Goal: Information Seeking & Learning: Check status

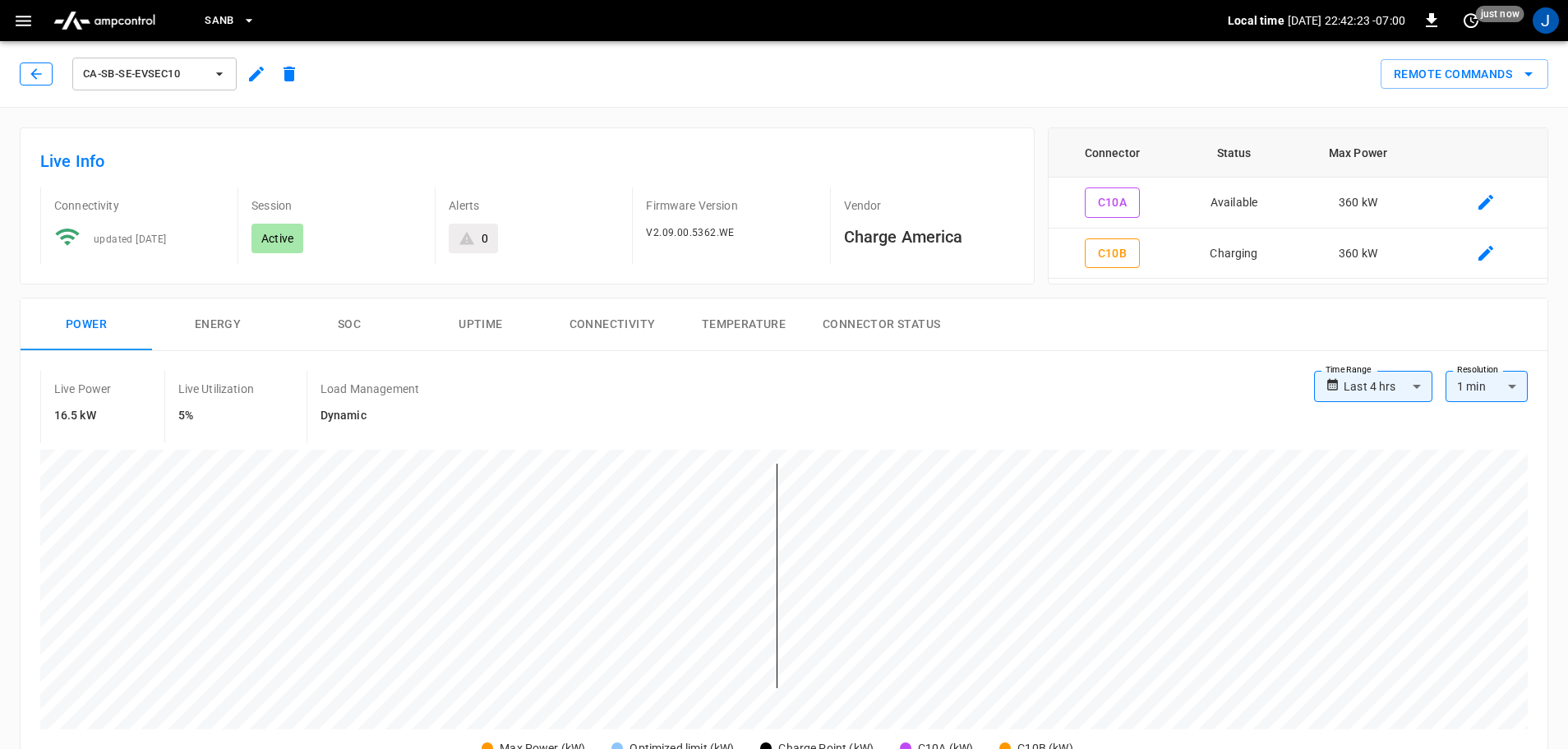
click at [34, 79] on icon "button" at bounding box center [35, 74] width 17 height 17
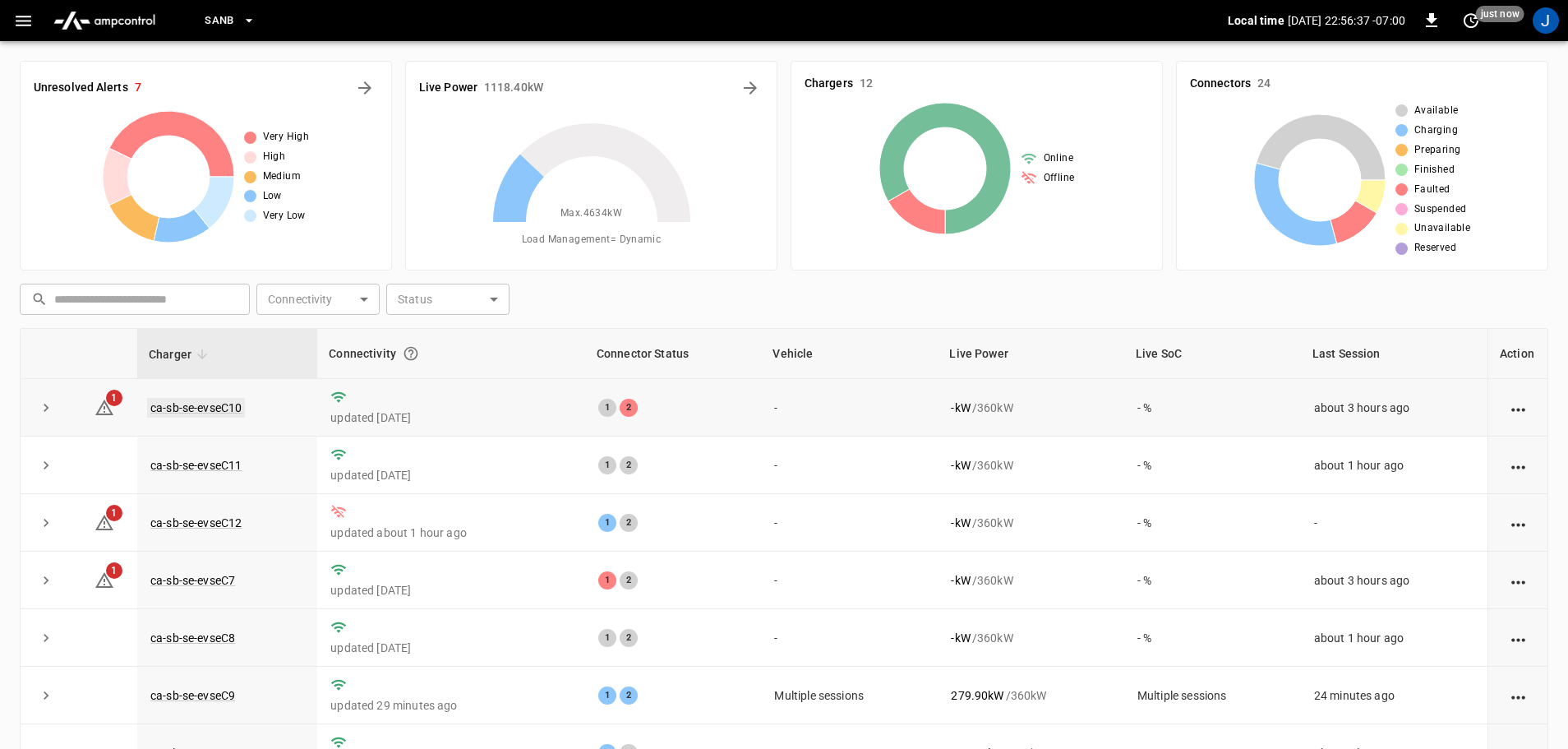
click at [205, 405] on link "ca-sb-se-evseC10" at bounding box center [196, 407] width 97 height 20
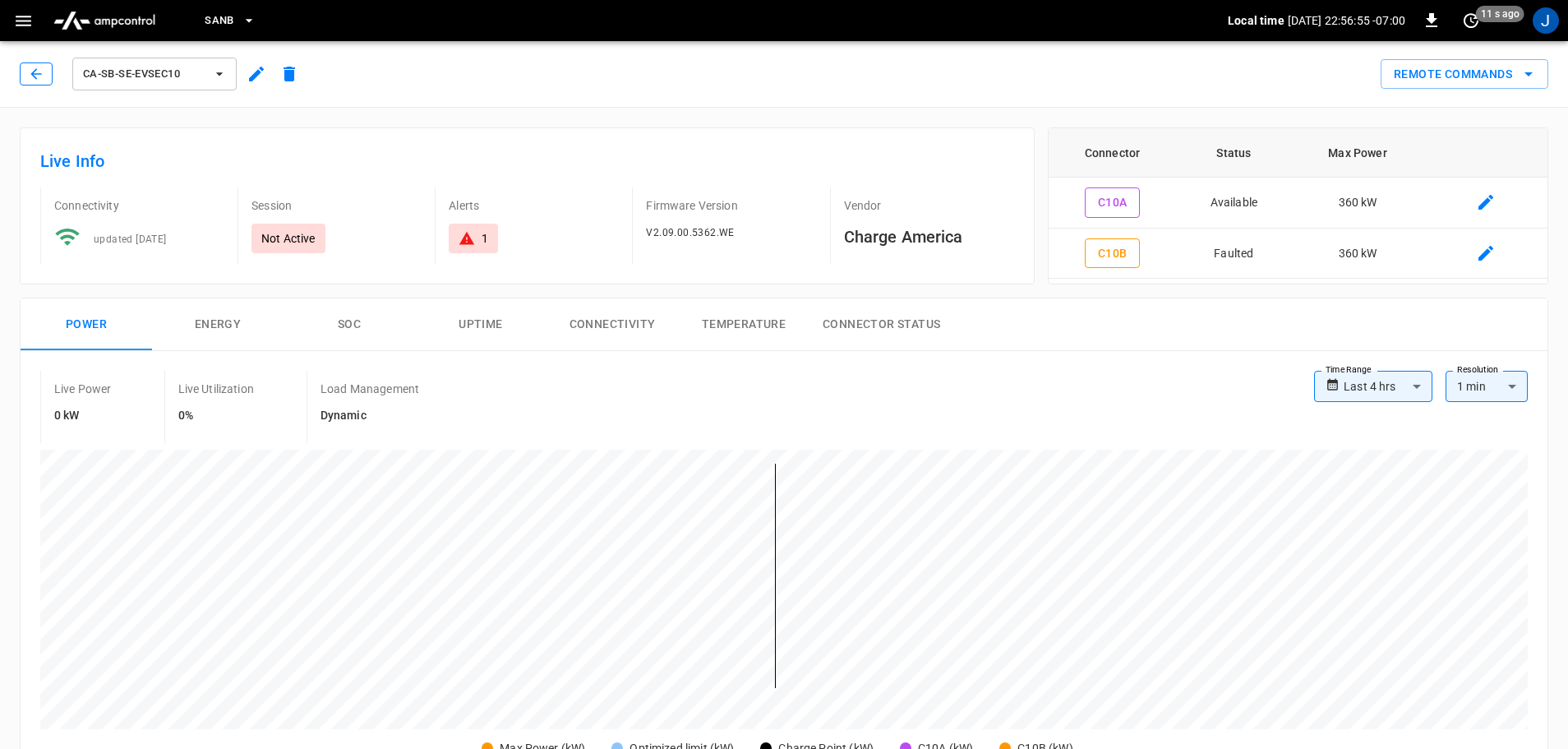
click at [36, 68] on icon "button" at bounding box center [35, 74] width 17 height 17
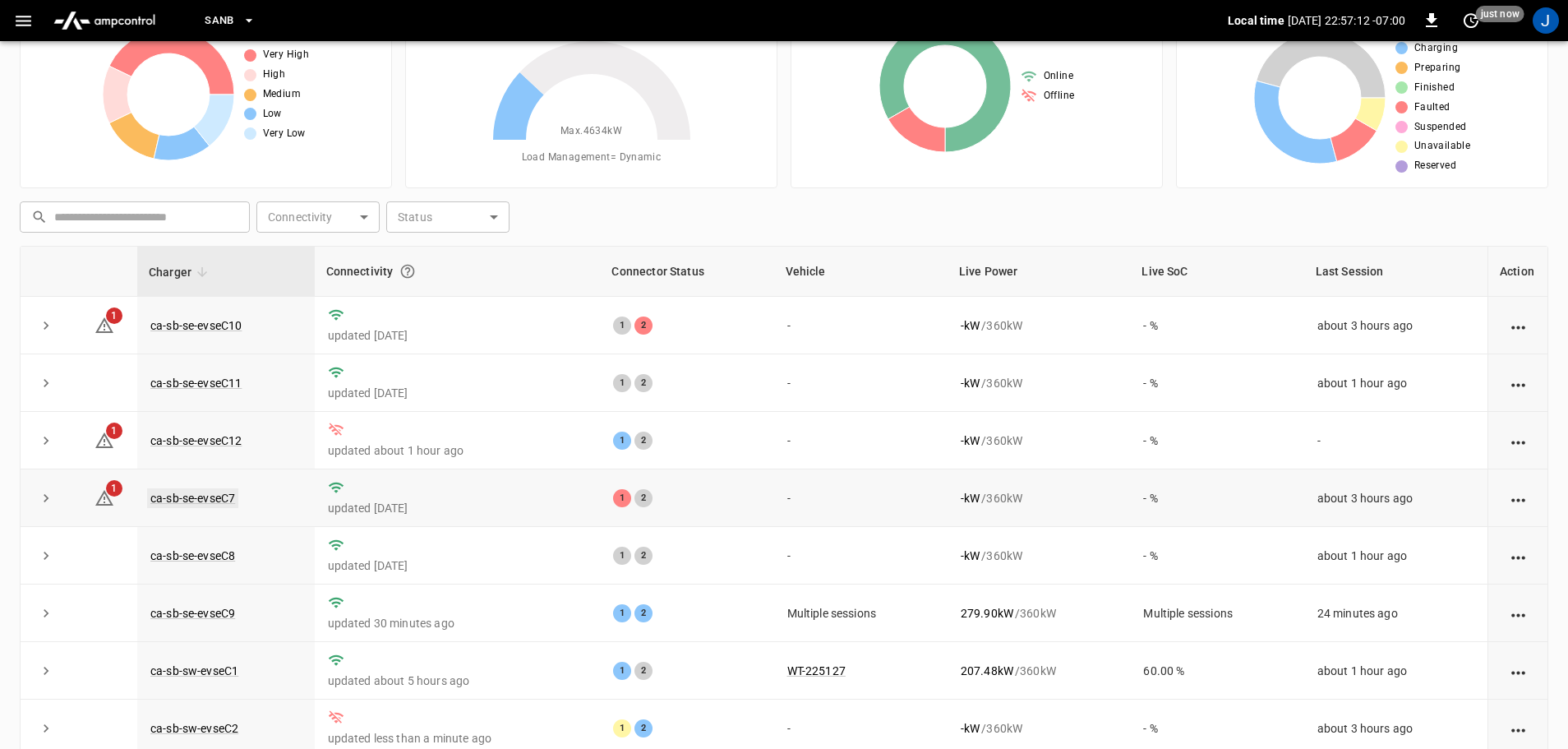
click at [170, 501] on link "ca-sb-se-evseC7" at bounding box center [193, 498] width 91 height 20
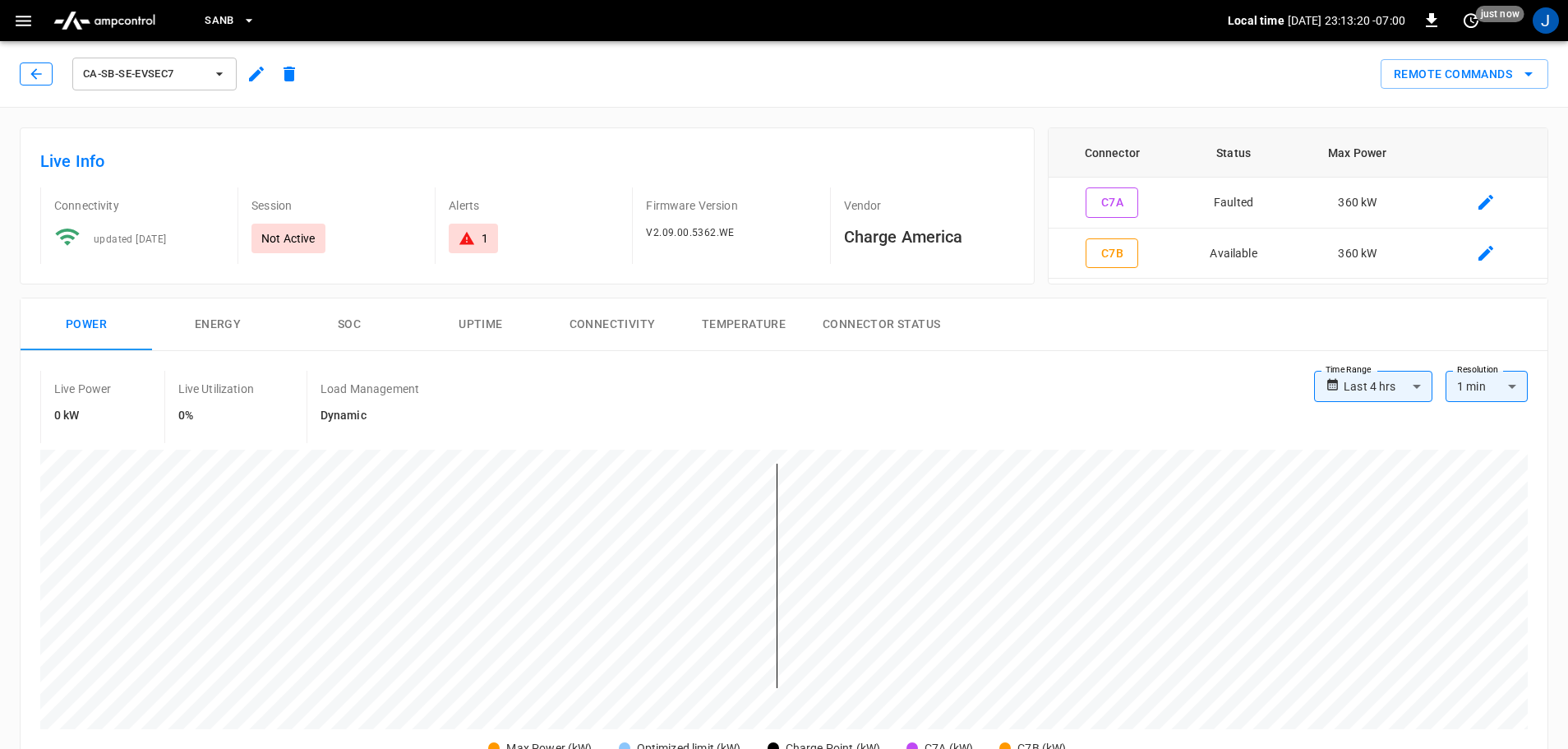
click at [46, 68] on button "button" at bounding box center [35, 73] width 32 height 23
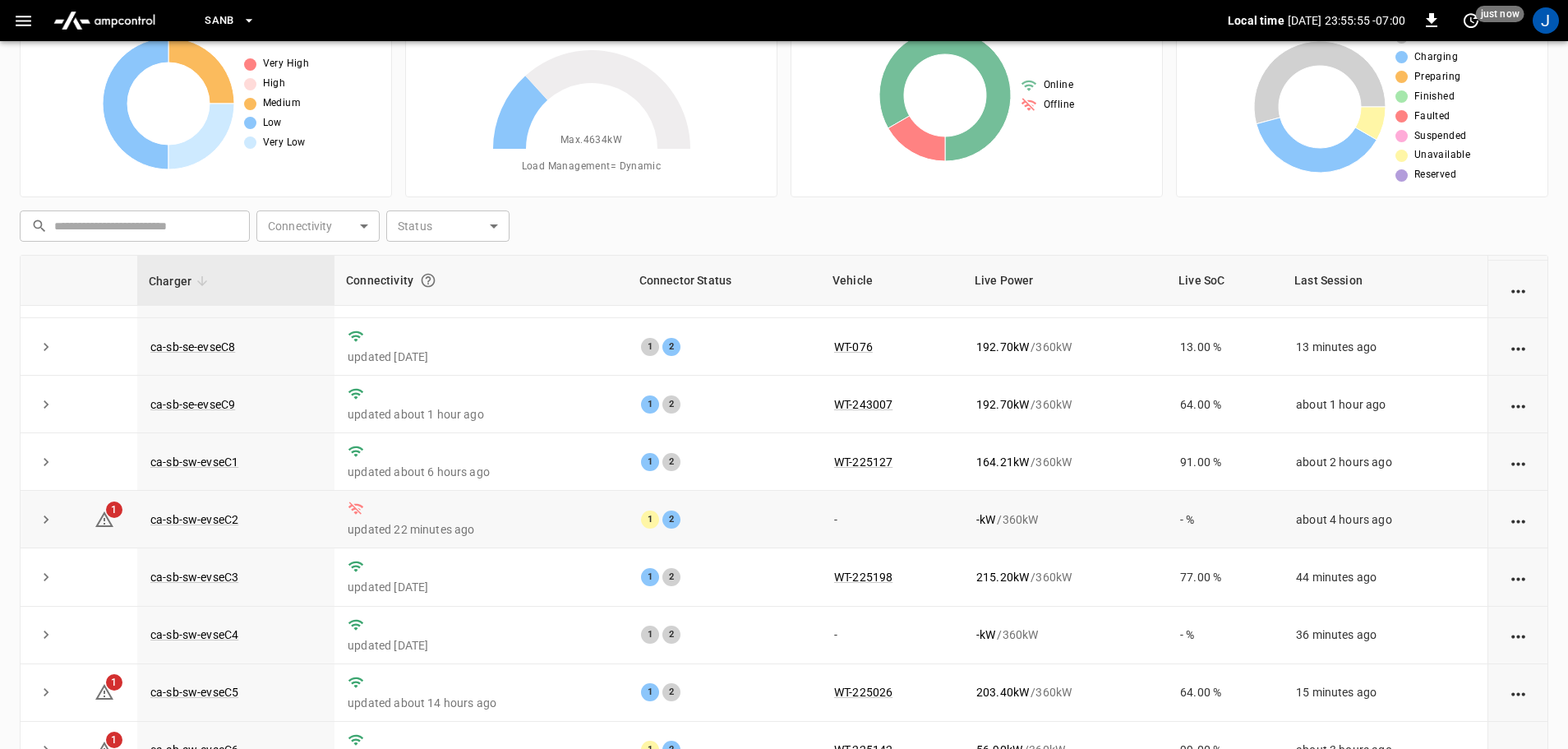
scroll to position [167, 0]
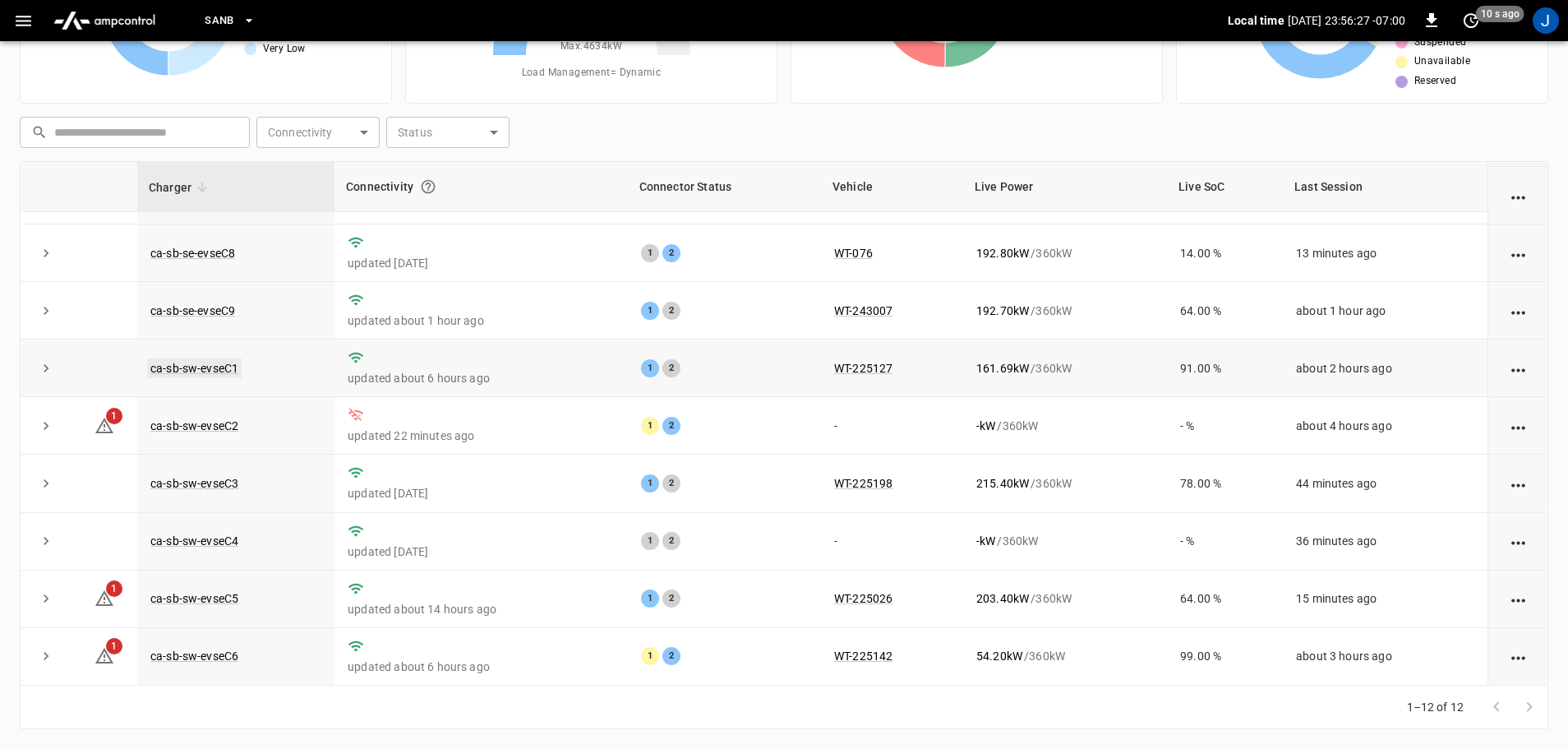
click at [210, 363] on link "ca-sb-sw-evseC1" at bounding box center [195, 368] width 94 height 20
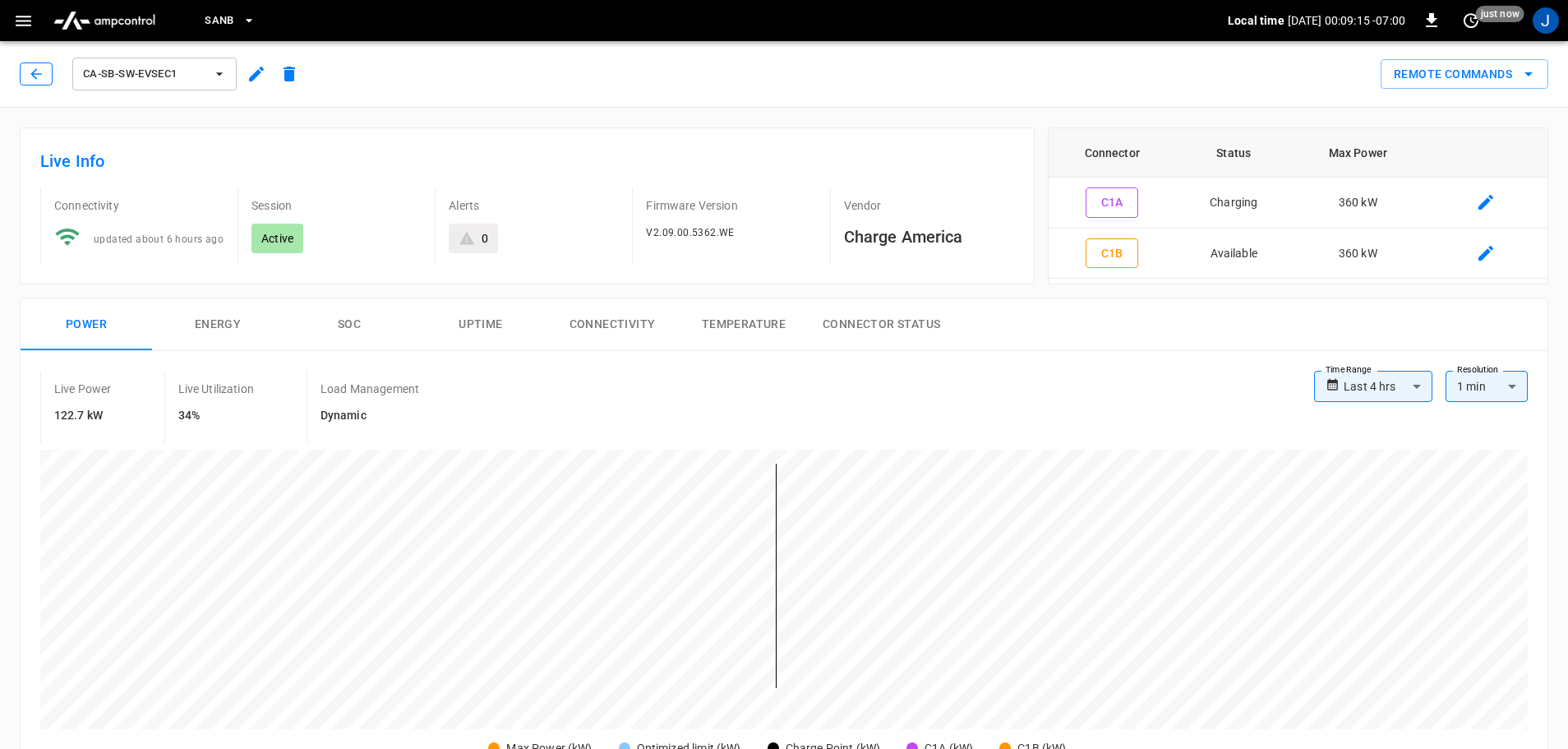
click at [30, 76] on icon "button" at bounding box center [35, 74] width 17 height 17
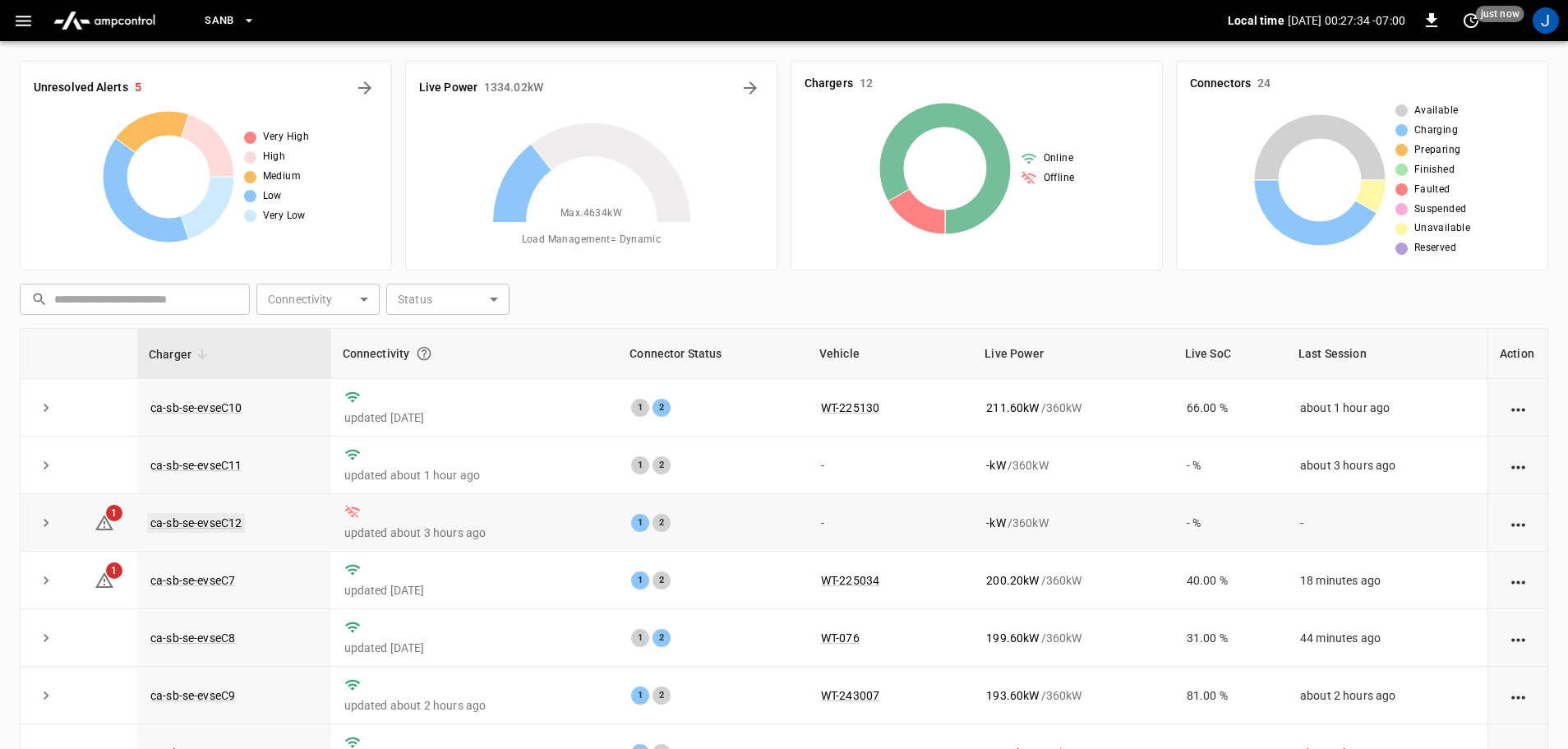
click at [211, 524] on link "ca-sb-se-evseC12" at bounding box center [196, 523] width 97 height 20
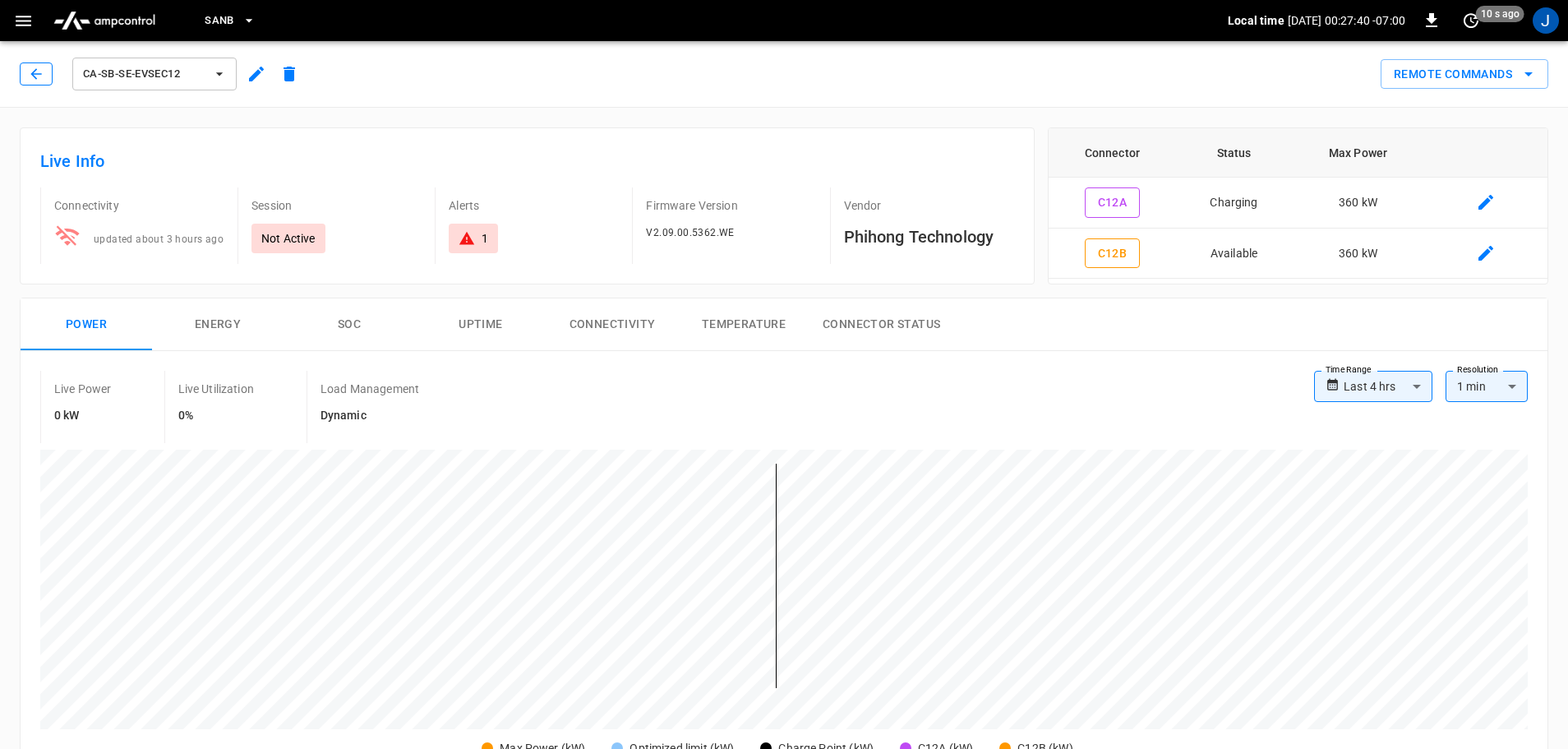
click at [23, 70] on button "button" at bounding box center [35, 73] width 32 height 23
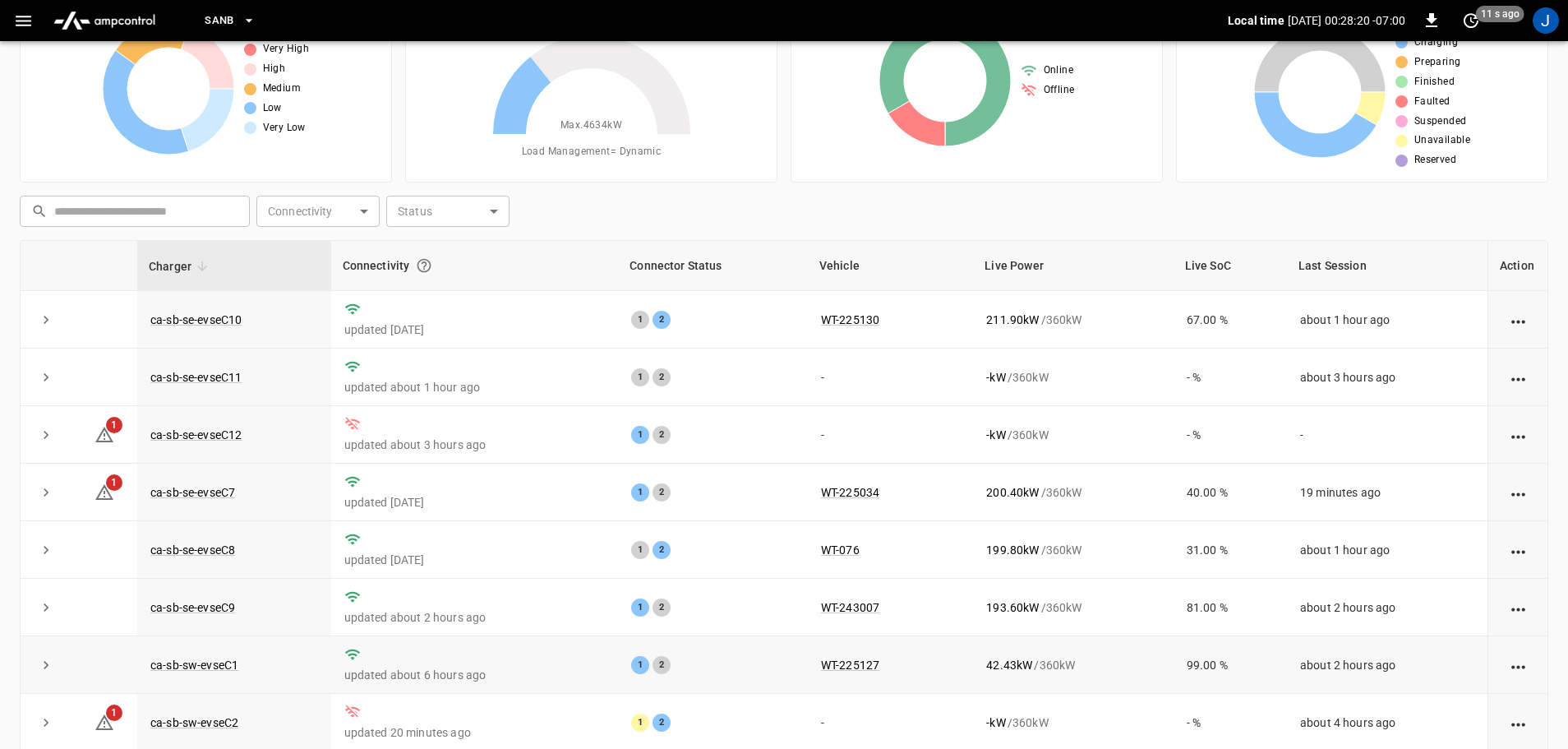
scroll to position [3, 0]
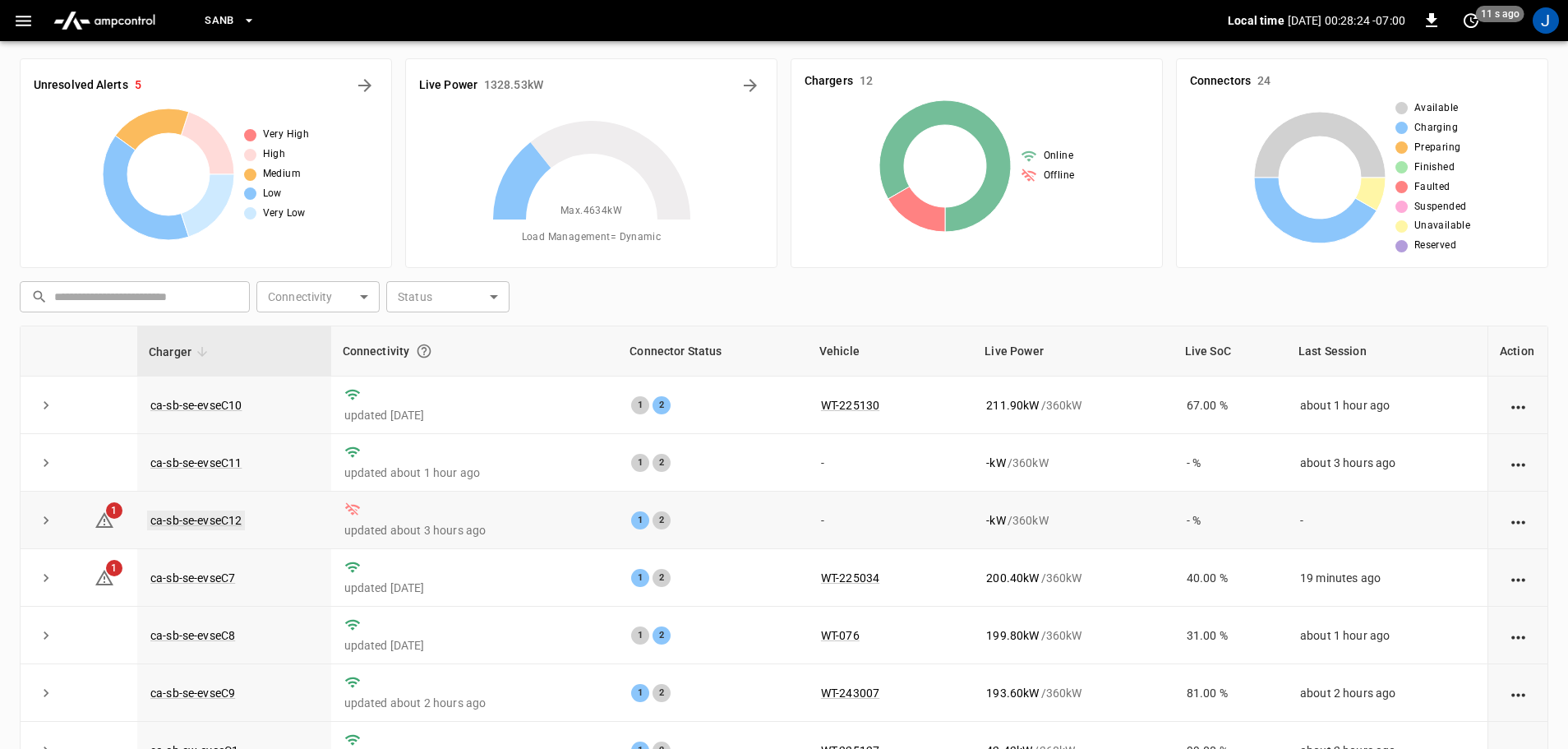
click at [204, 521] on link "ca-sb-se-evseC12" at bounding box center [196, 521] width 97 height 20
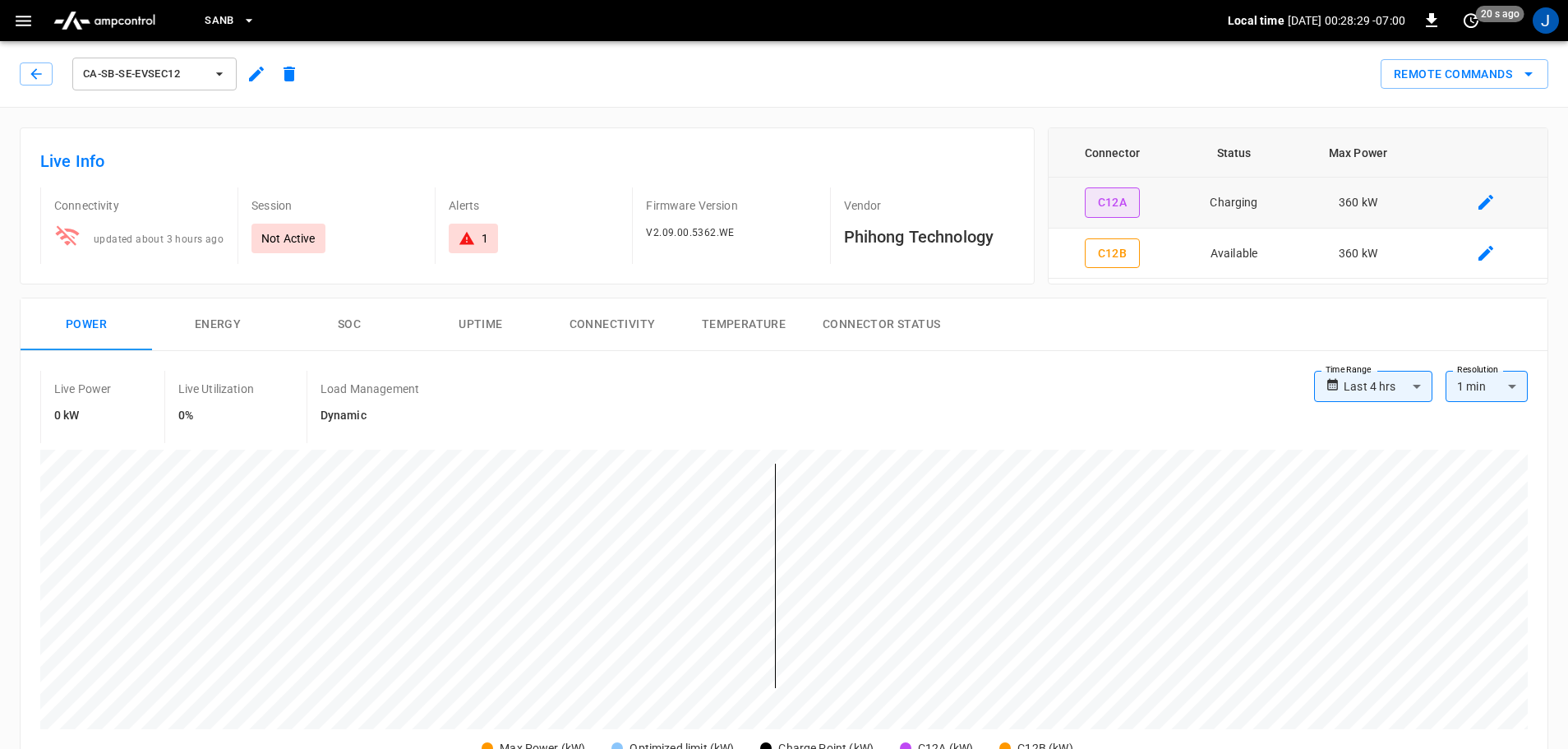
click at [1116, 198] on button "C12A" at bounding box center [1113, 202] width 56 height 31
type input "**********"
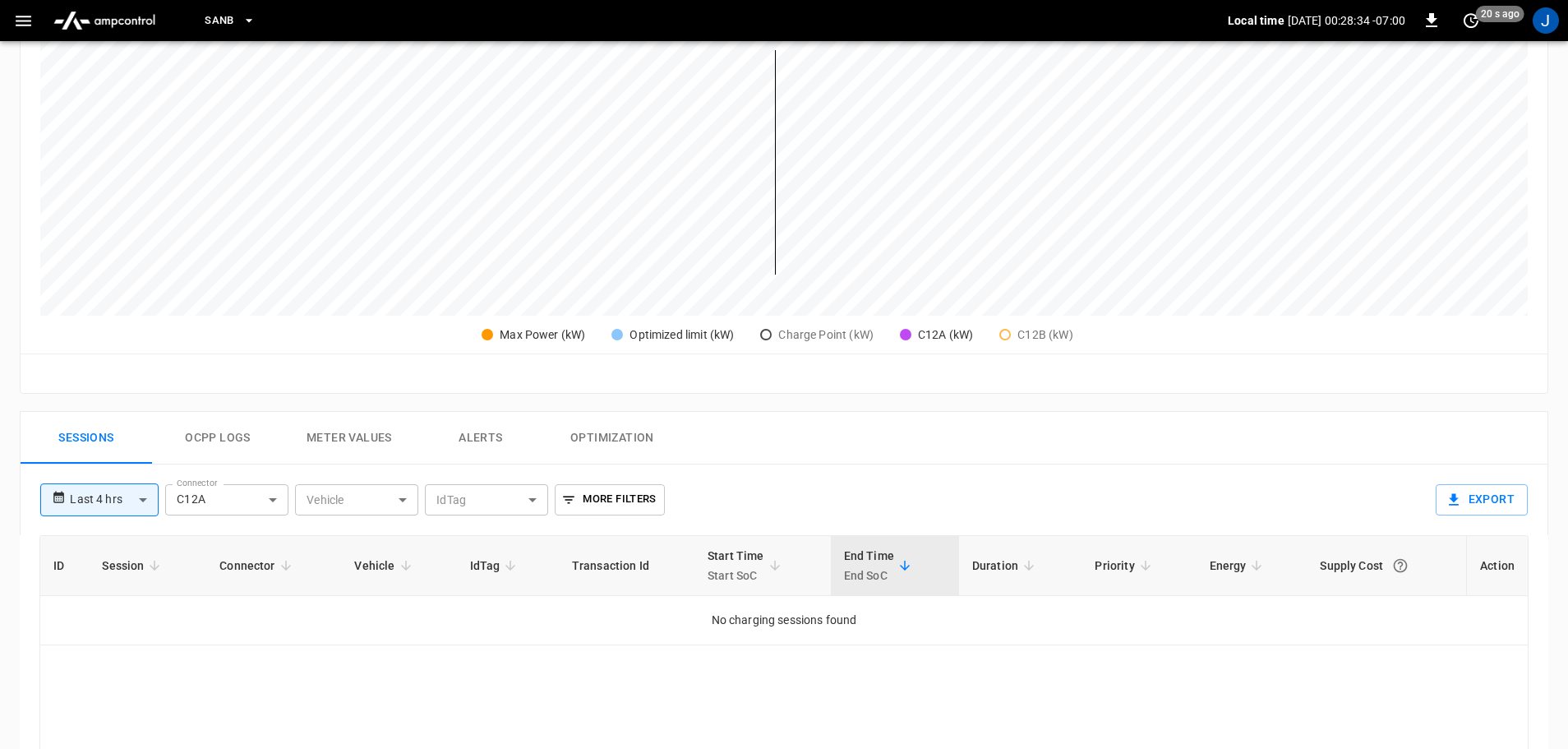
scroll to position [411, 0]
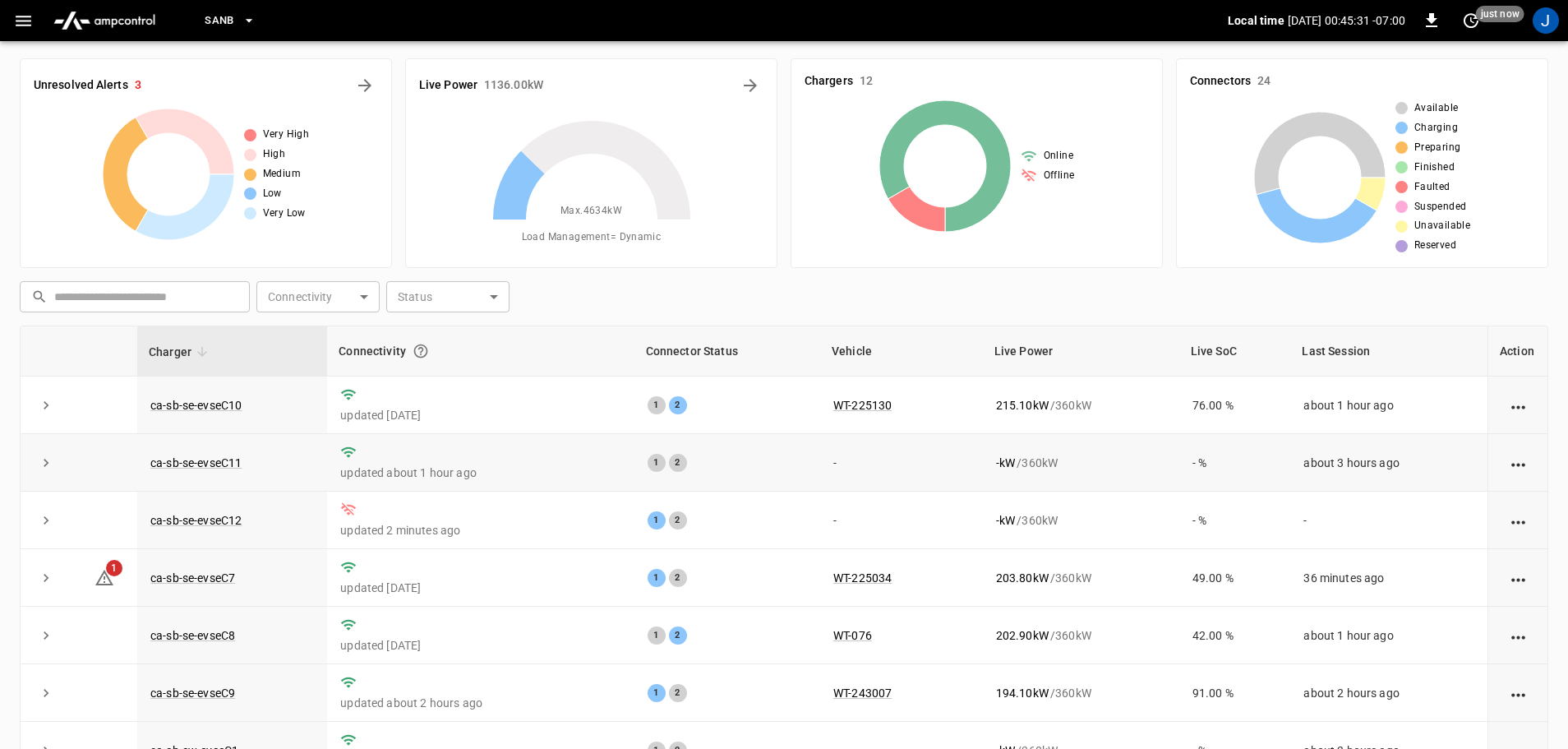
scroll to position [164, 0]
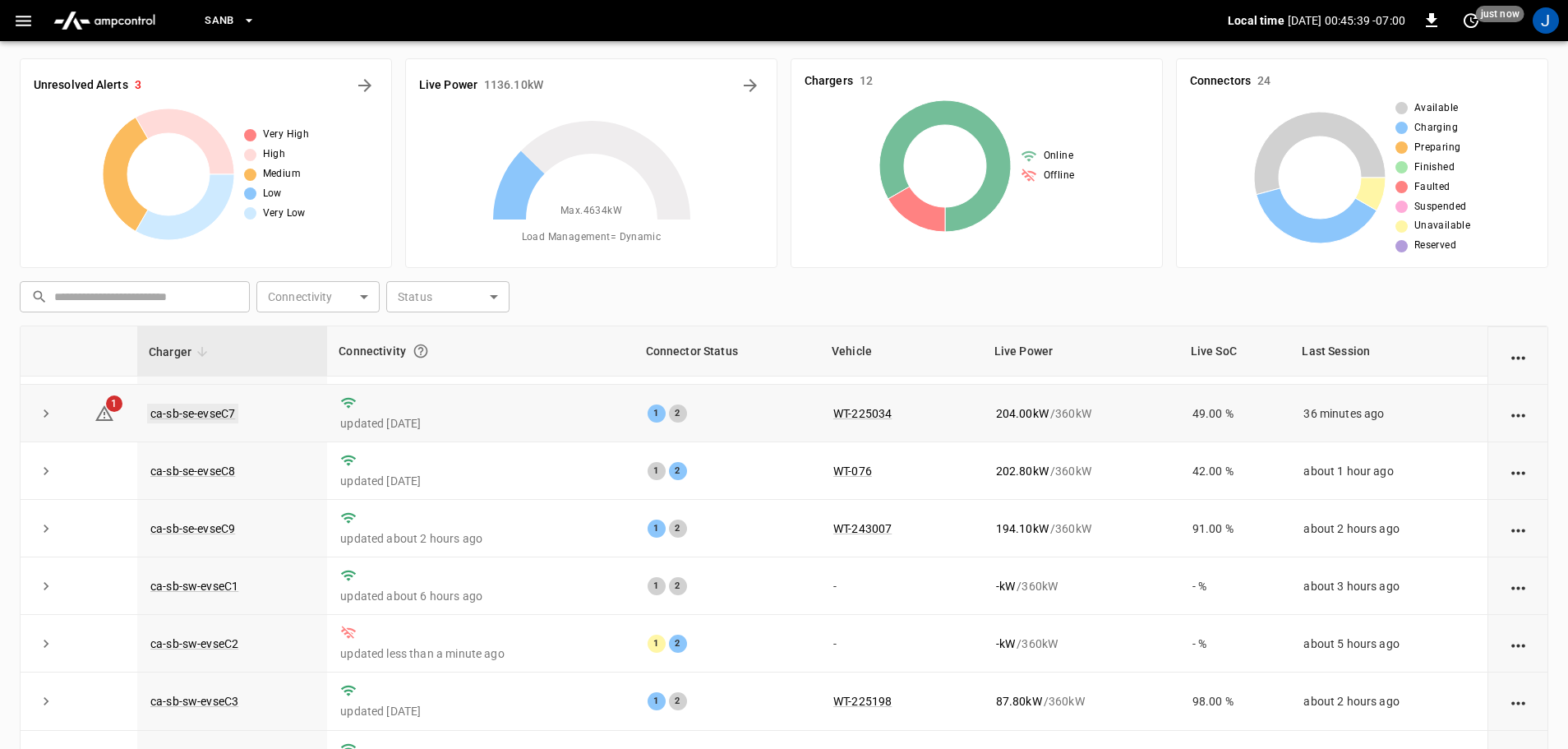
click at [181, 415] on link "ca-sb-se-evseC7" at bounding box center [193, 413] width 91 height 20
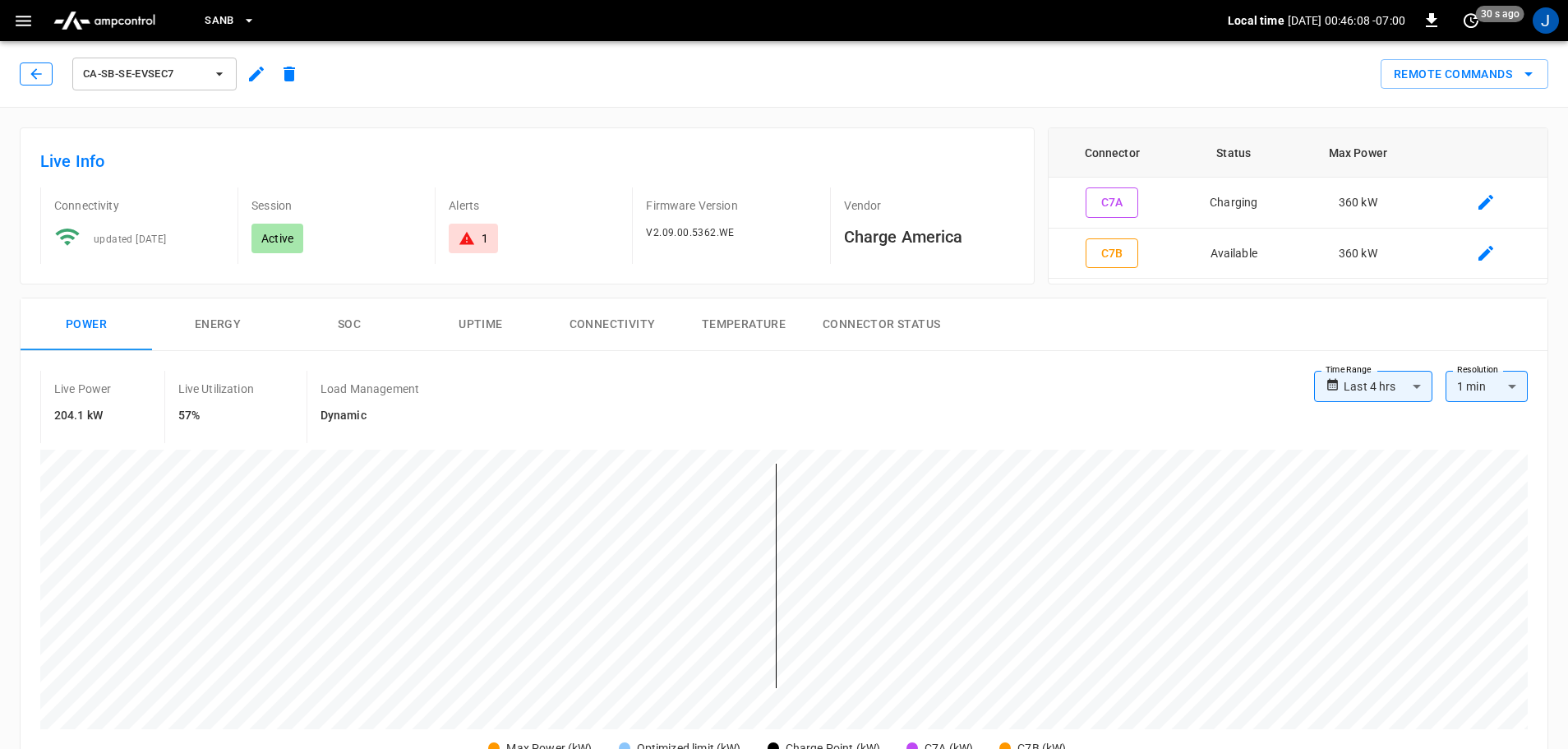
click at [39, 83] on button "button" at bounding box center [35, 73] width 32 height 23
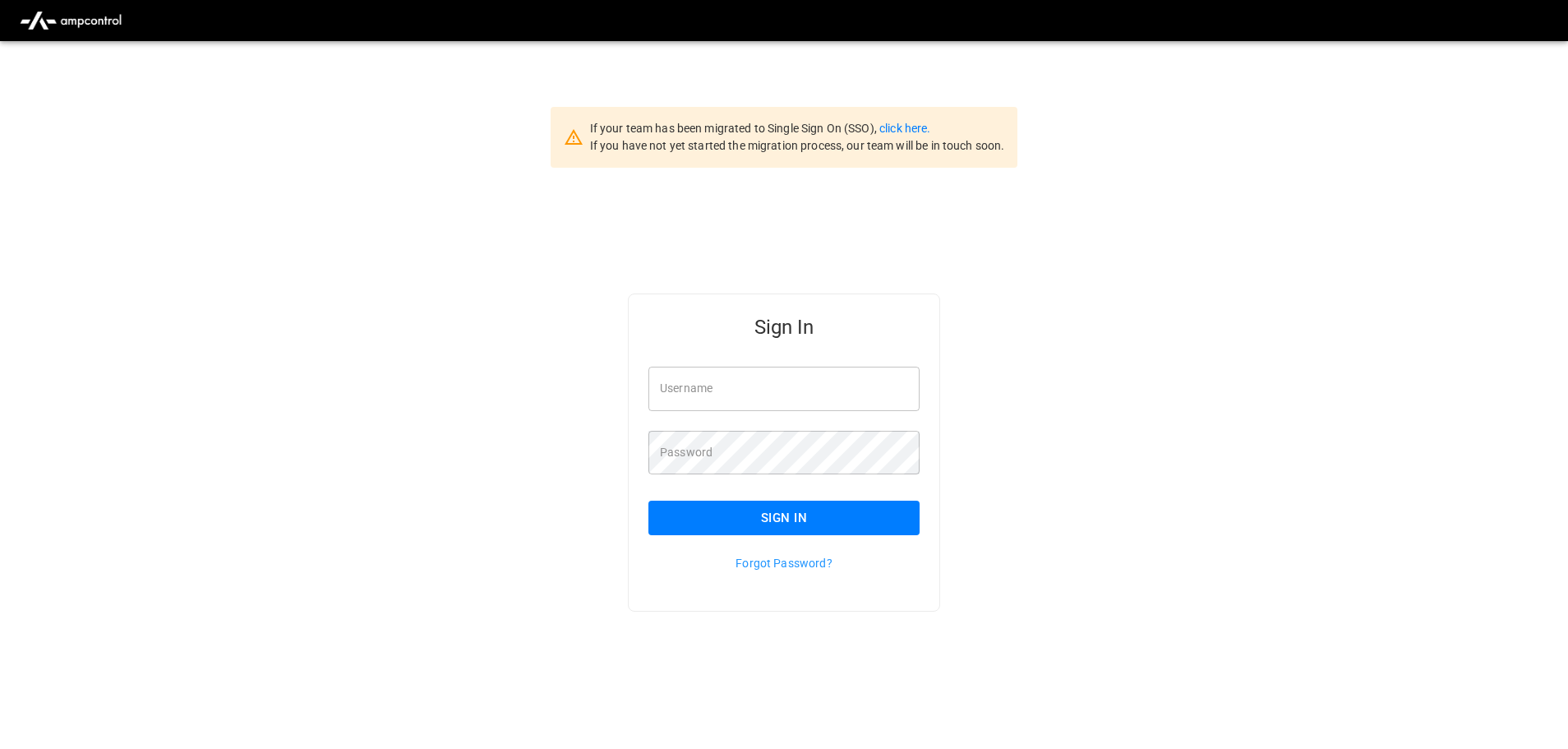
type input "**********"
click at [780, 396] on input "**********" at bounding box center [784, 389] width 271 height 43
click at [783, 521] on button "Sign In" at bounding box center [784, 518] width 271 height 34
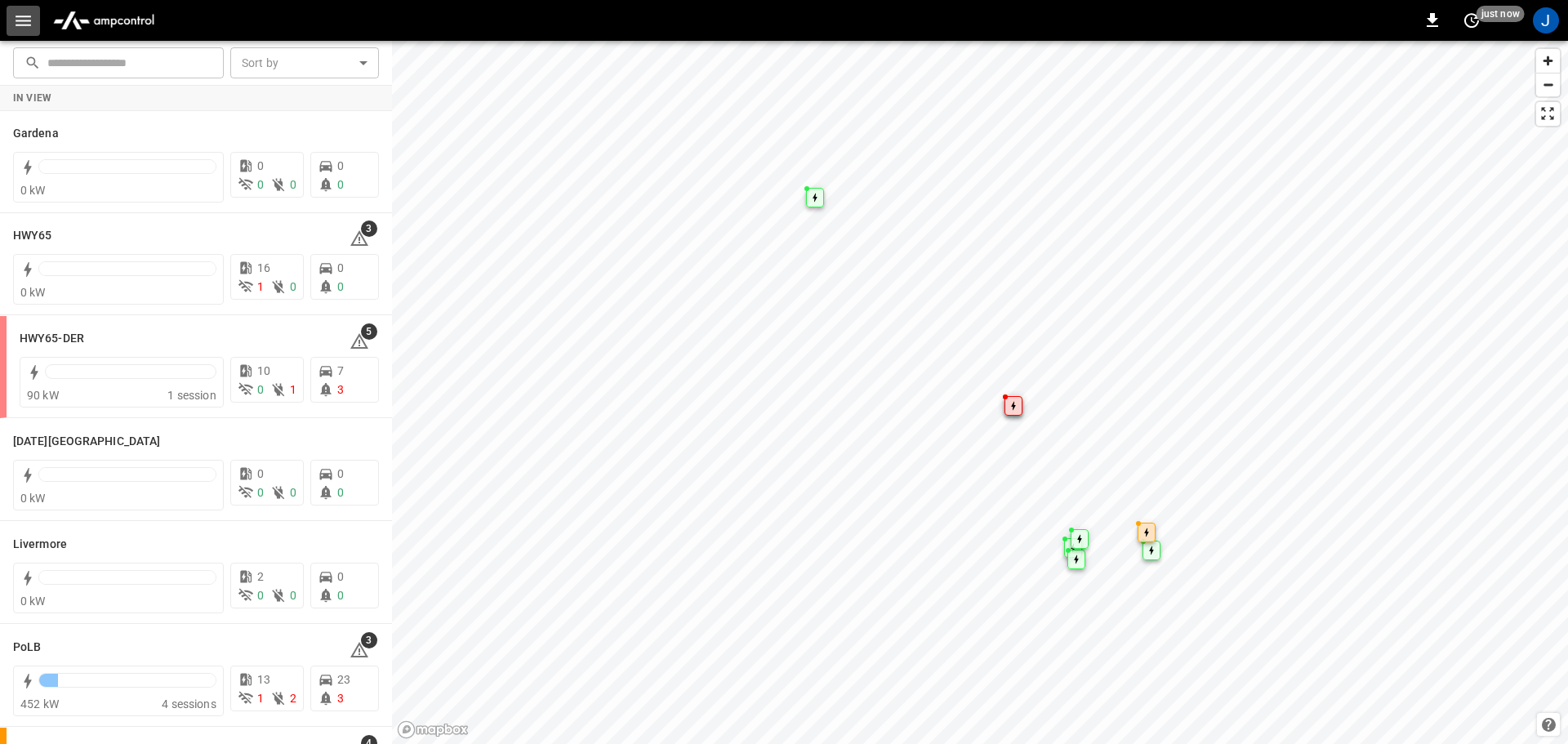
click at [21, 21] on icon "button" at bounding box center [23, 21] width 16 height 11
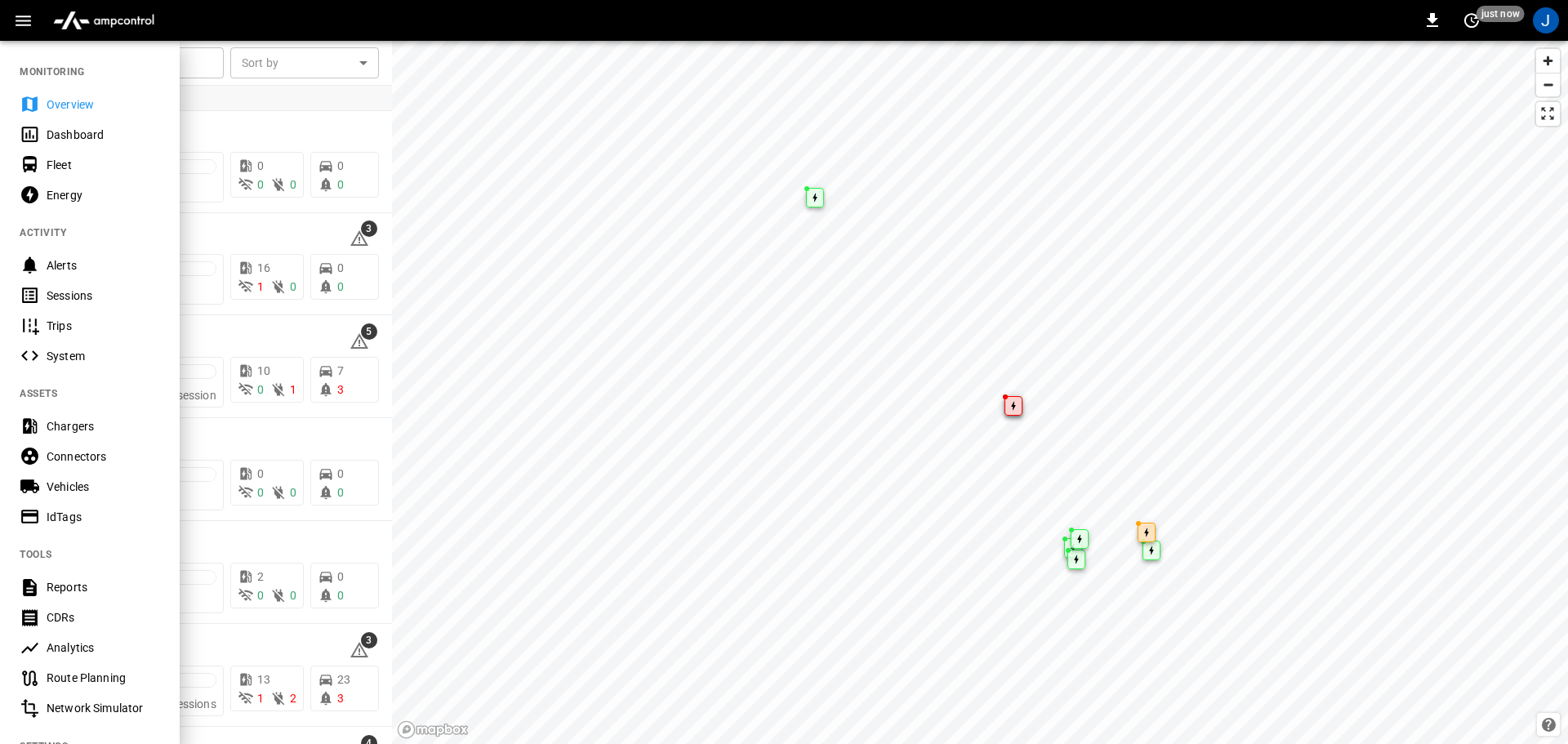
click at [68, 132] on div "Dashboard" at bounding box center [104, 134] width 113 height 17
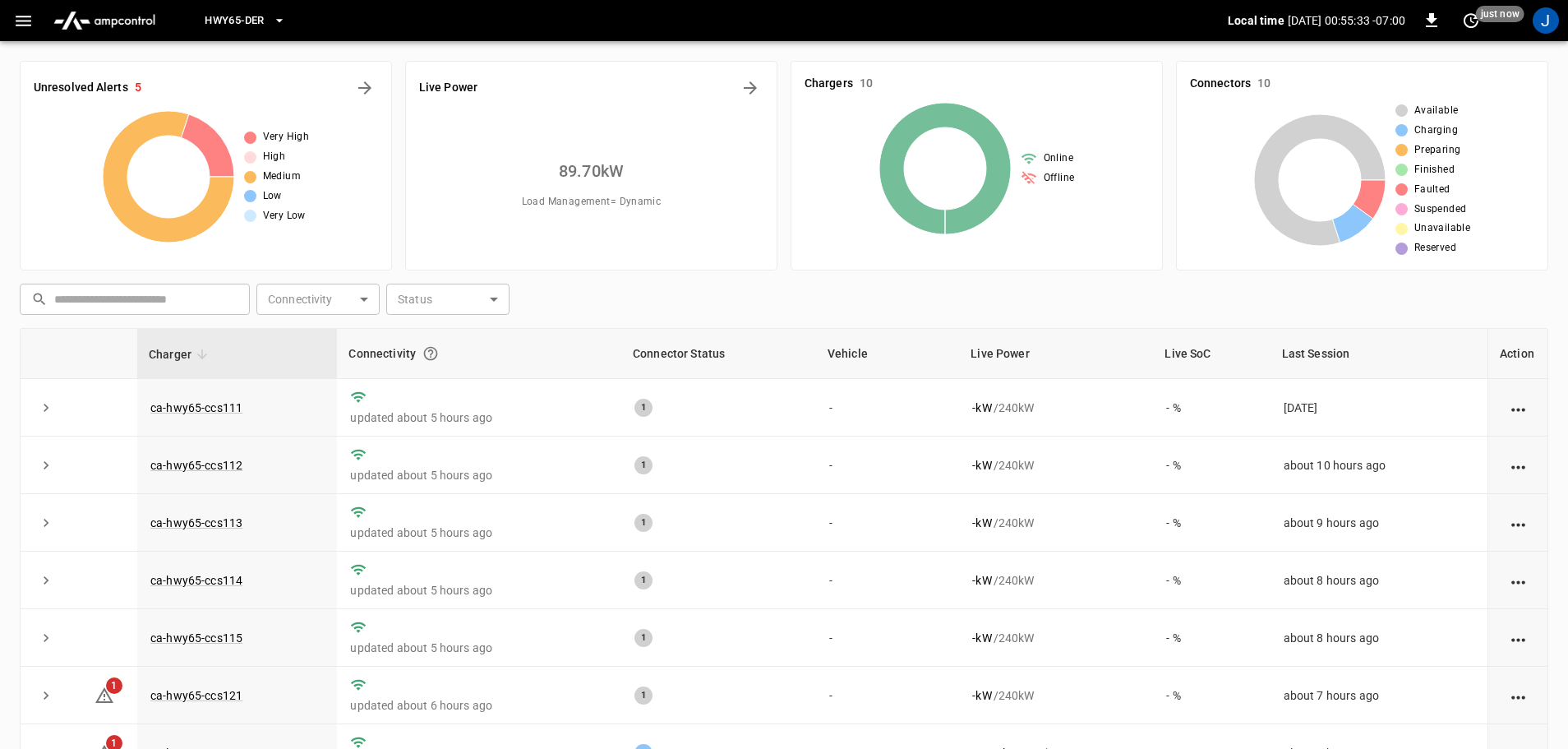
click at [279, 19] on icon "button" at bounding box center [279, 21] width 17 height 17
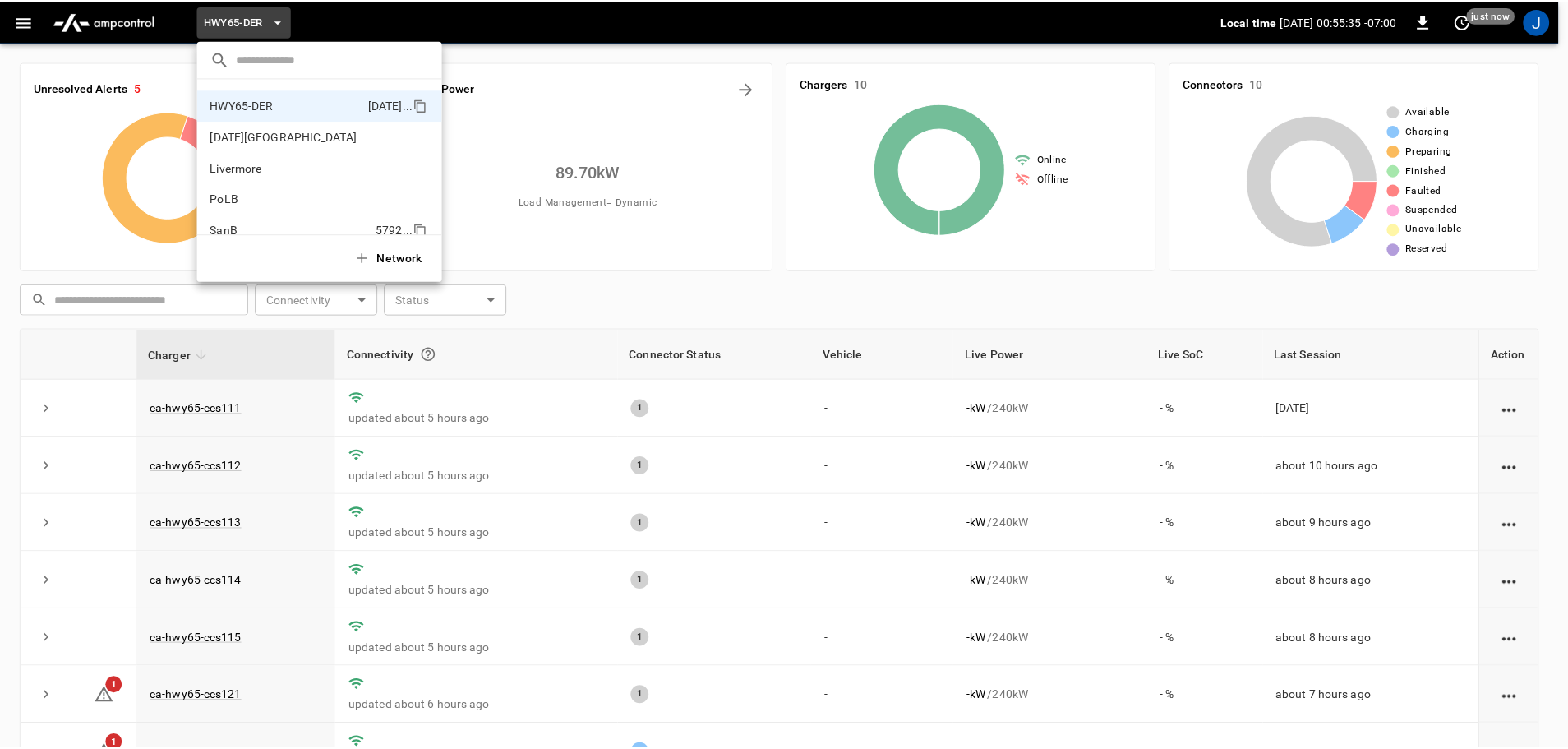
scroll to position [138, 0]
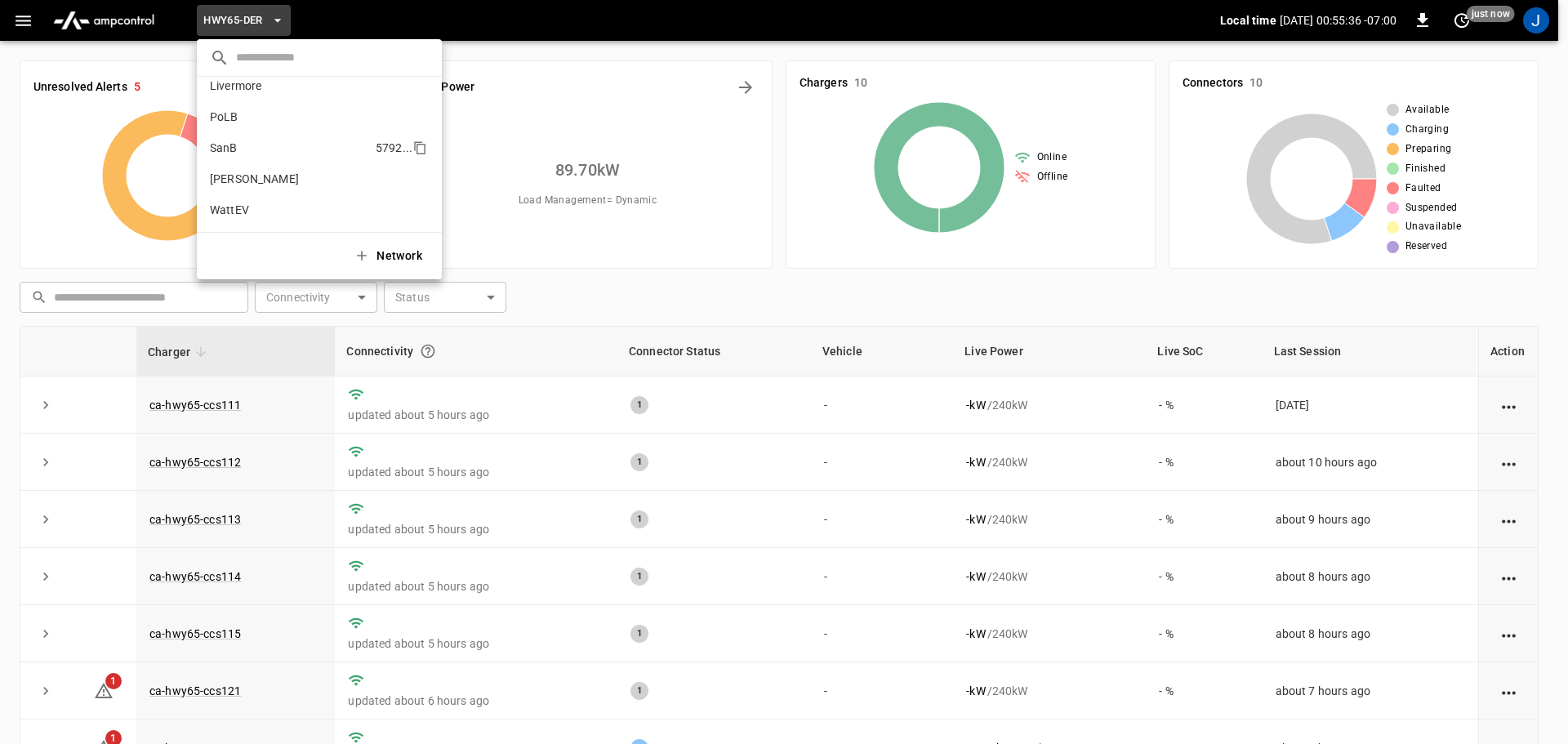
click at [231, 147] on p "SanB" at bounding box center [289, 148] width 159 height 17
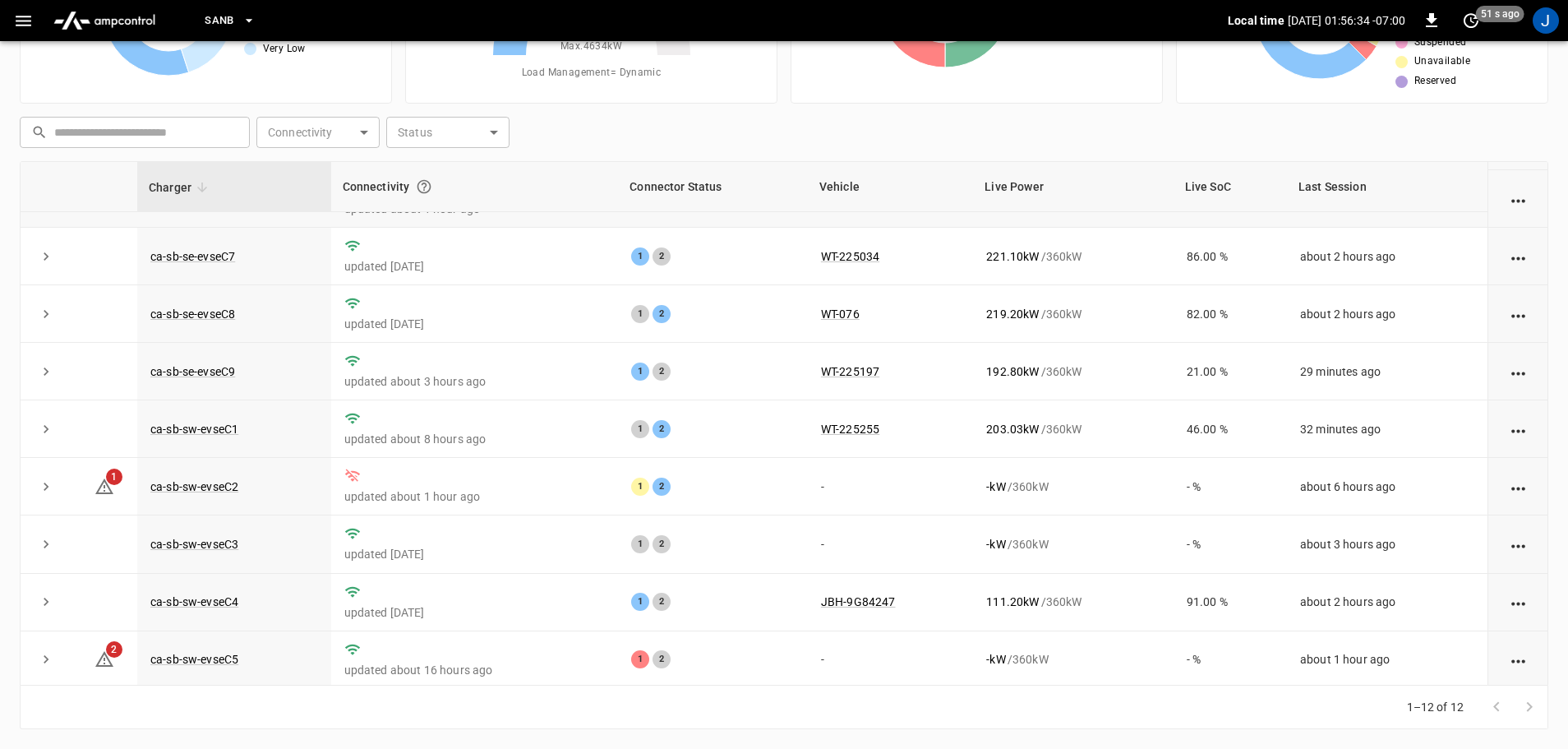
scroll to position [227, 0]
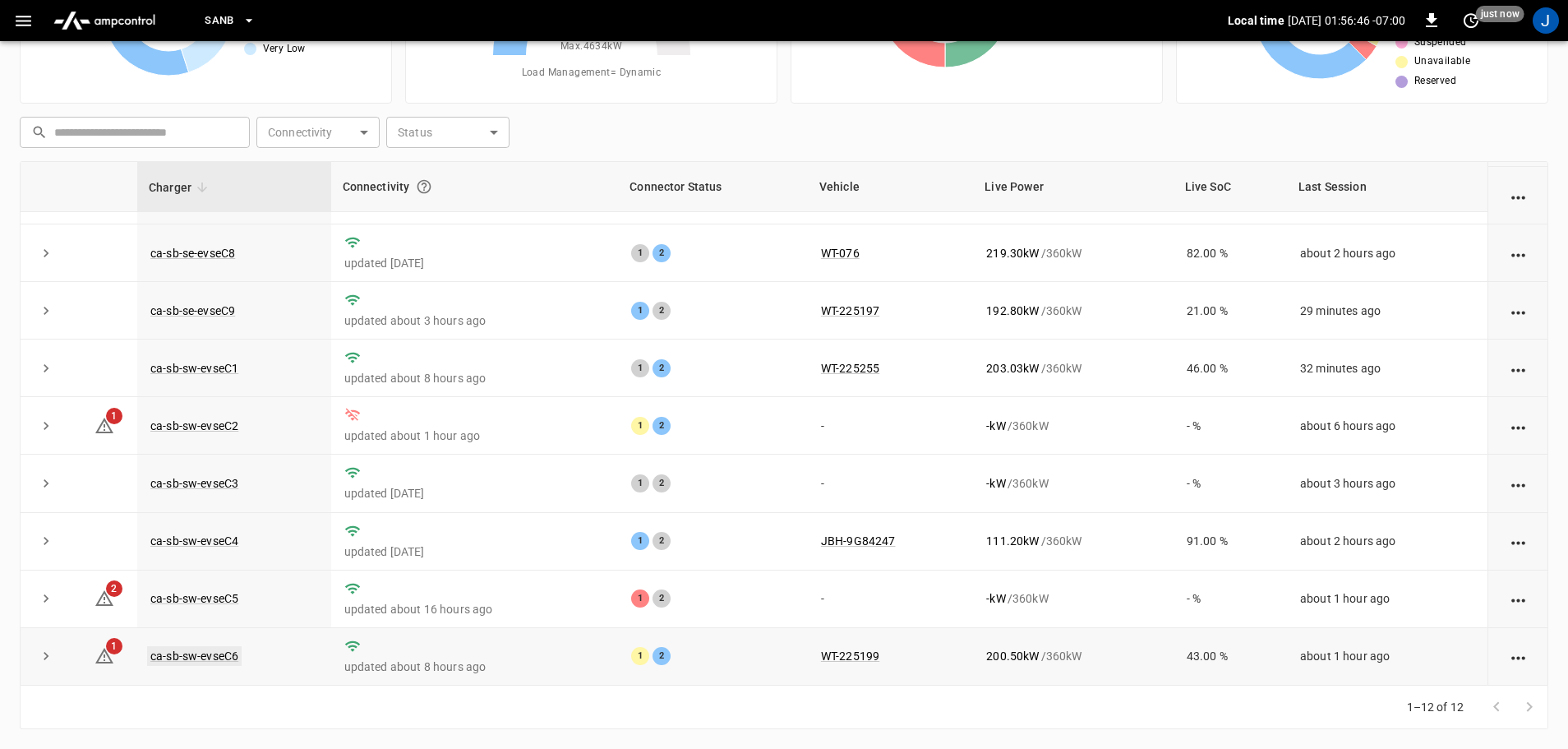
click at [178, 655] on link "ca-sb-sw-evseC6" at bounding box center [195, 656] width 94 height 20
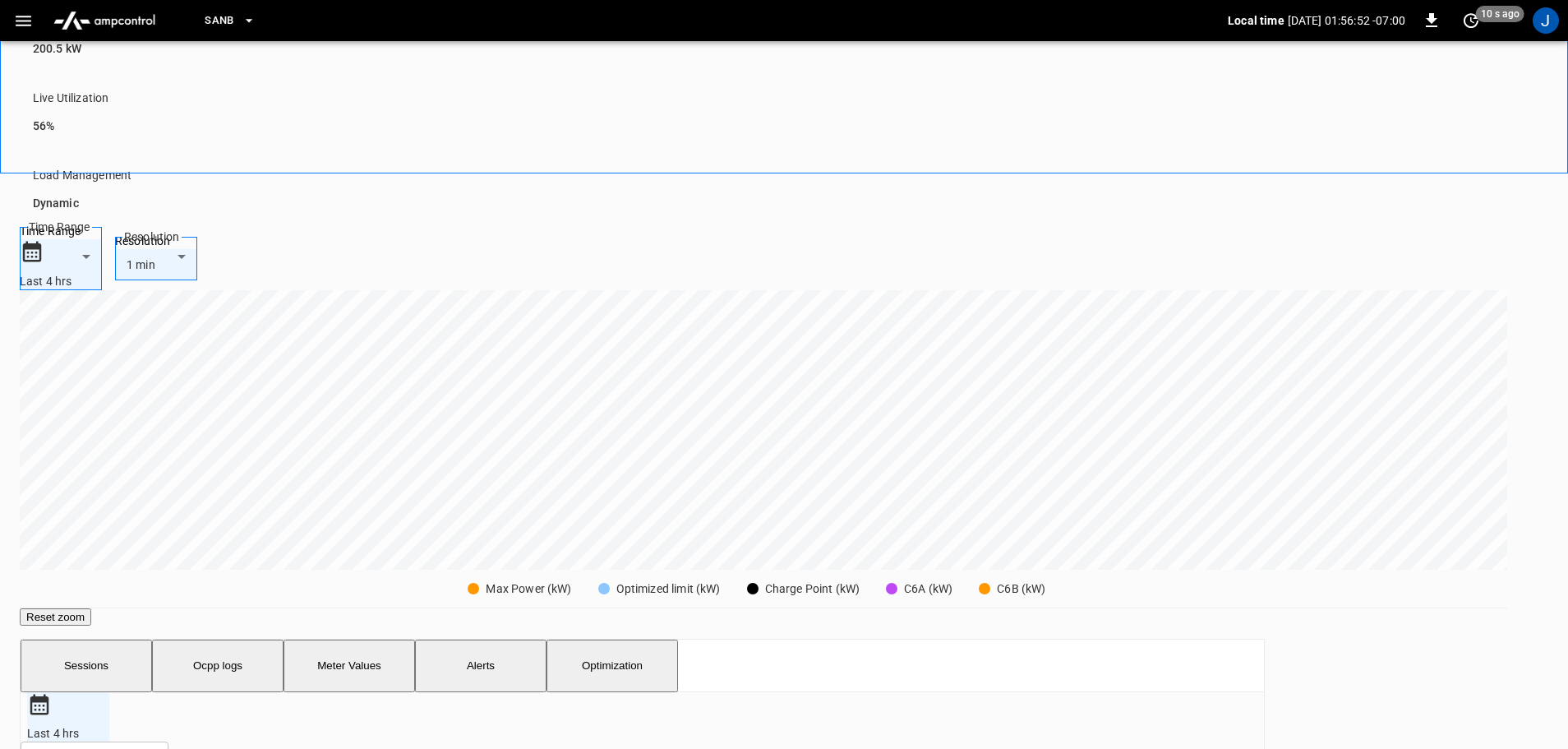
scroll to position [411, 0]
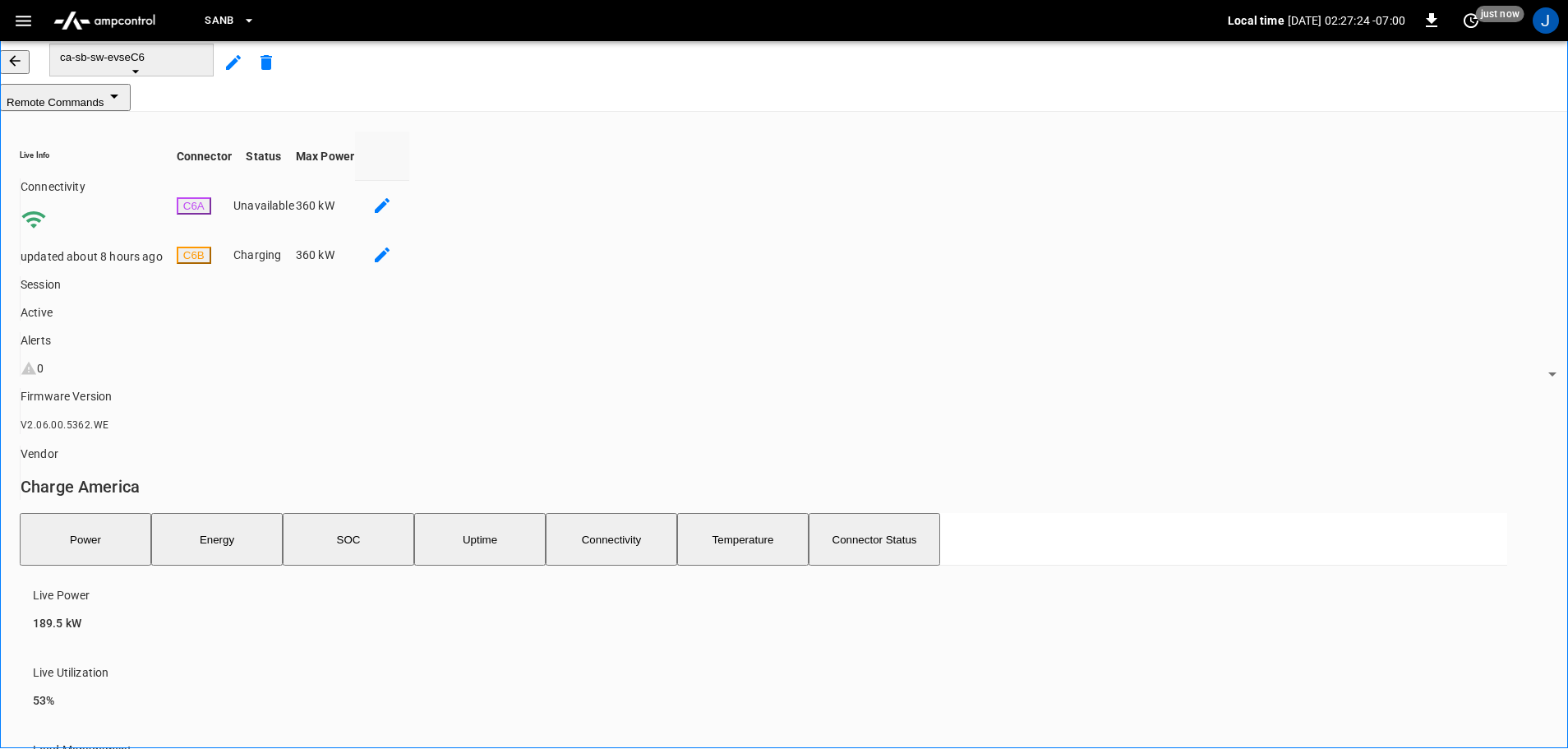
scroll to position [0, 0]
click at [23, 70] on icon "button" at bounding box center [15, 61] width 17 height 17
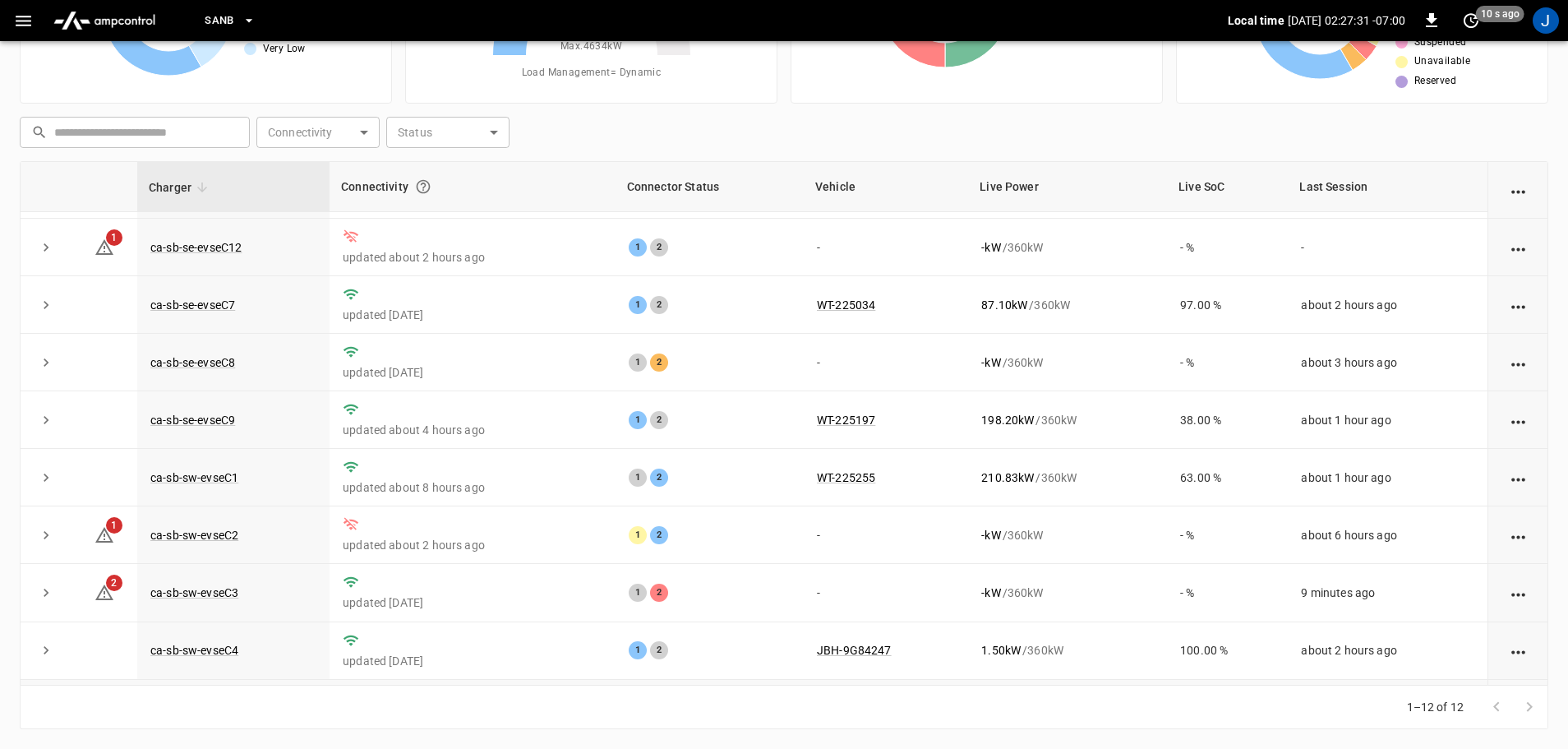
scroll to position [227, 0]
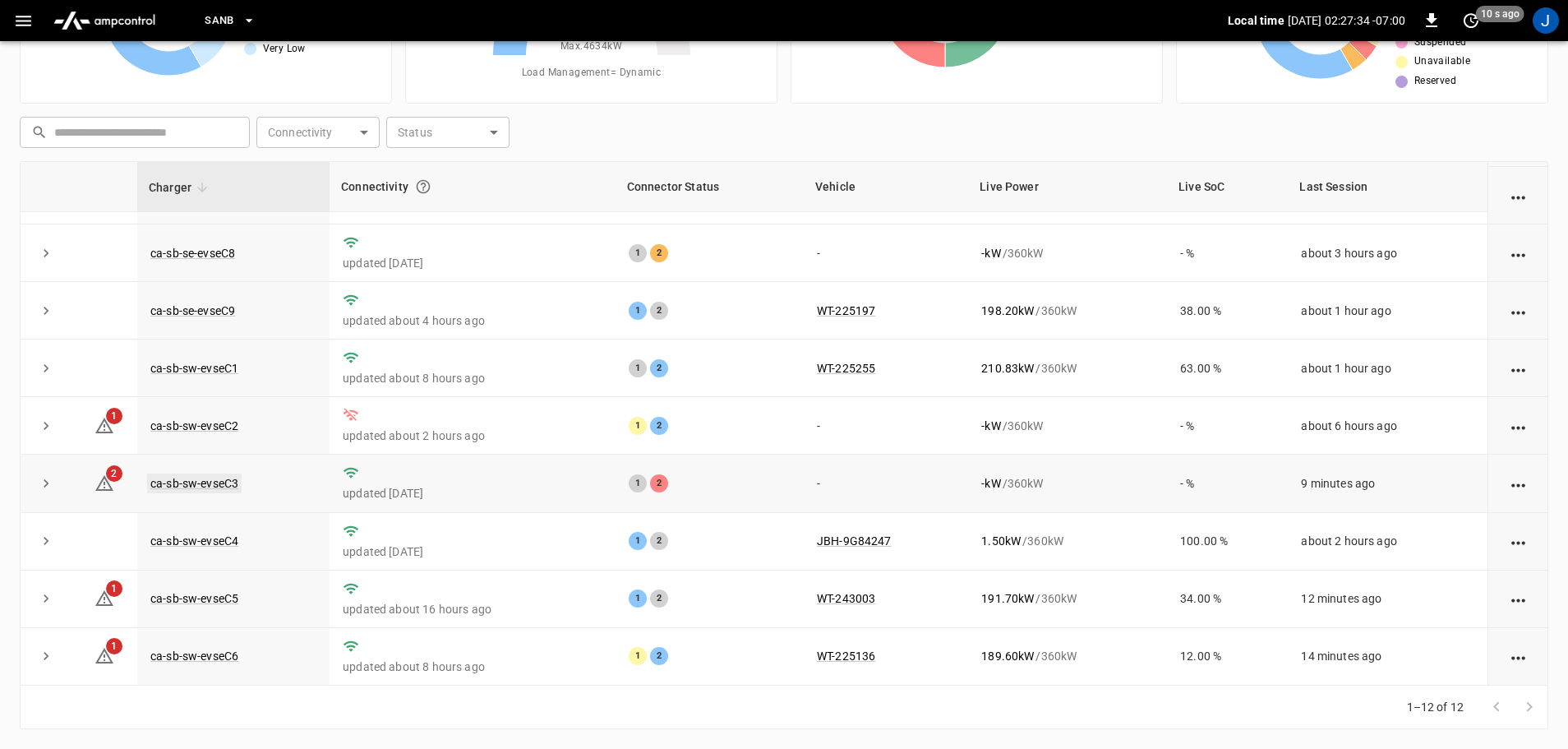
click at [182, 483] on link "ca-sb-sw-evseC3" at bounding box center [195, 483] width 94 height 20
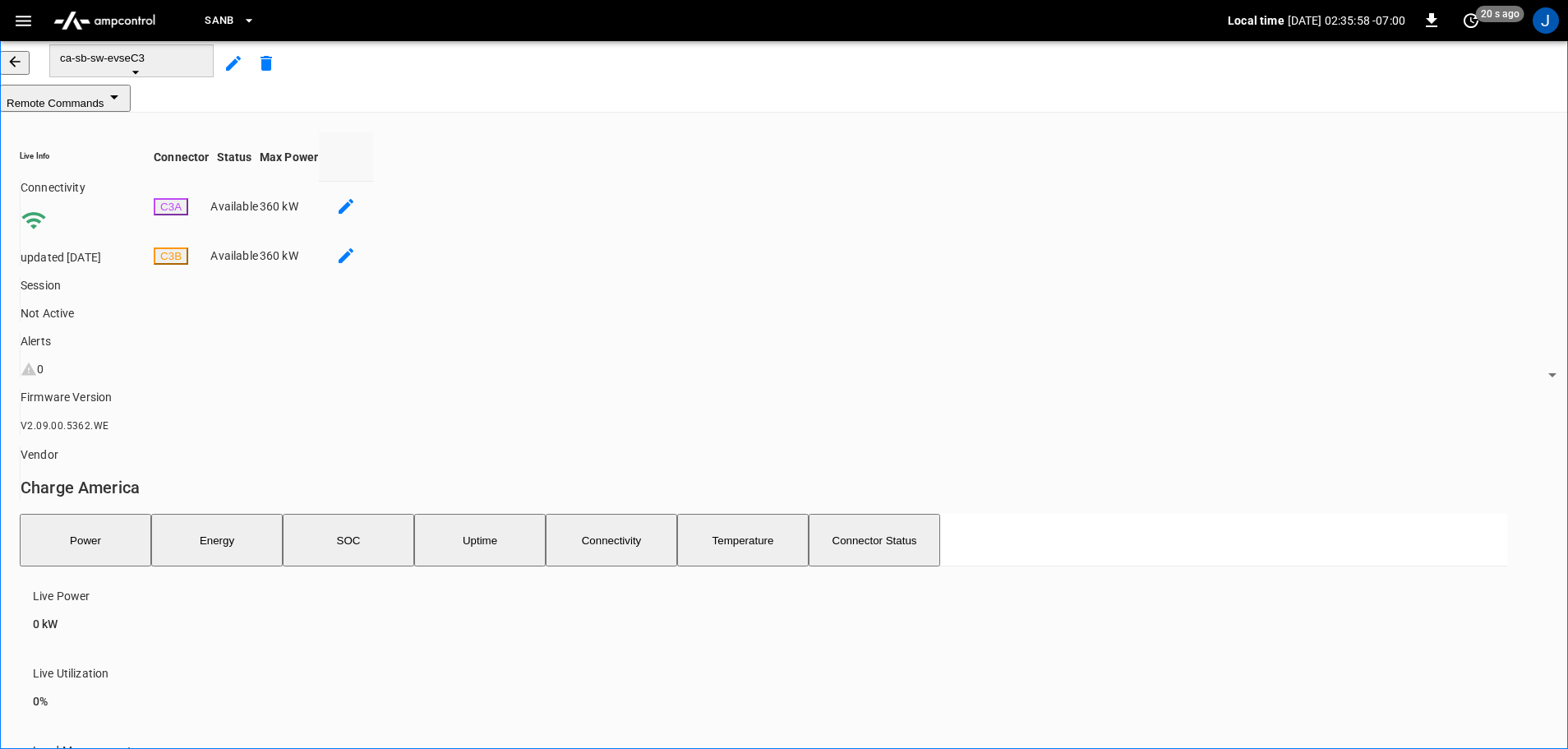
click at [23, 70] on icon "button" at bounding box center [15, 61] width 17 height 17
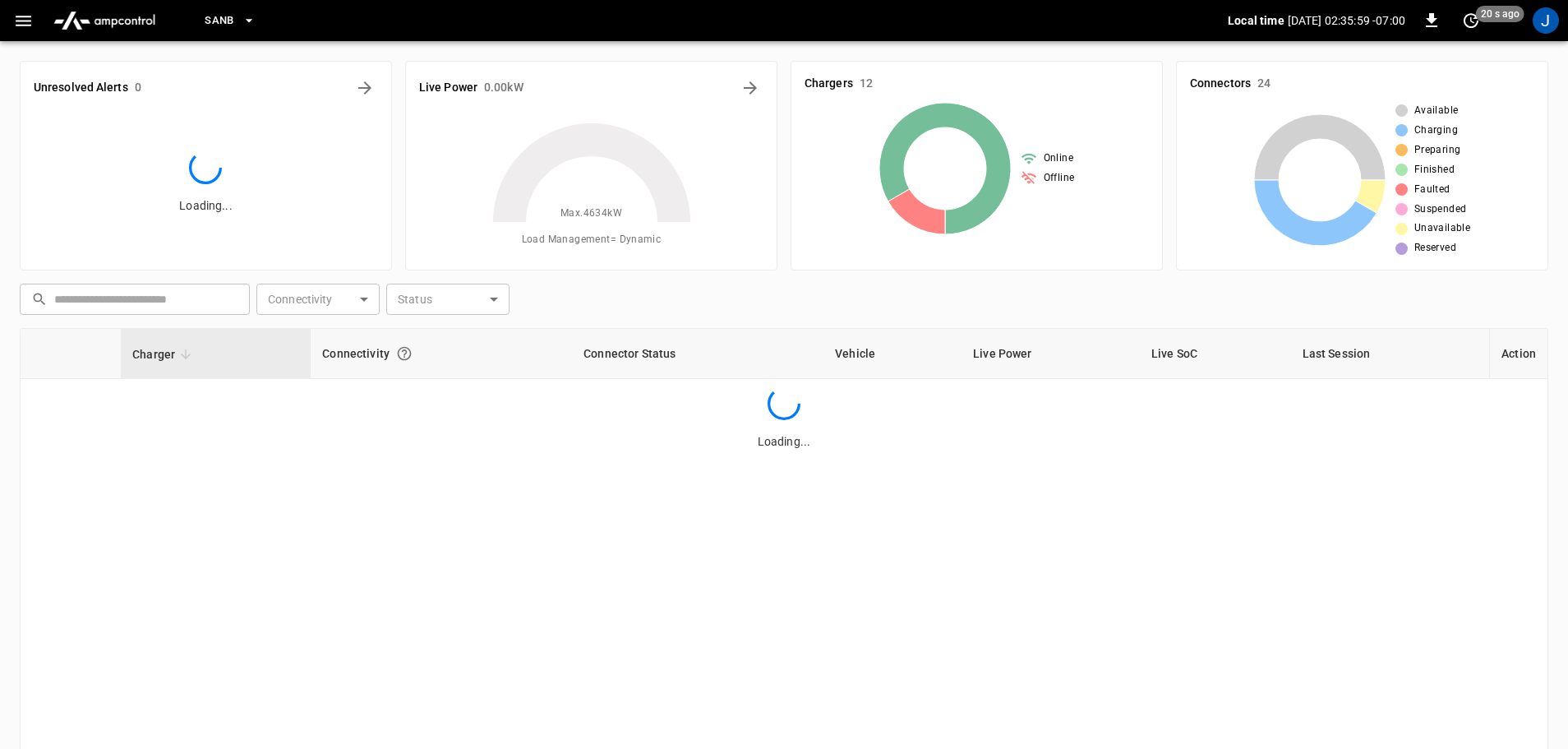
scroll to position [167, 0]
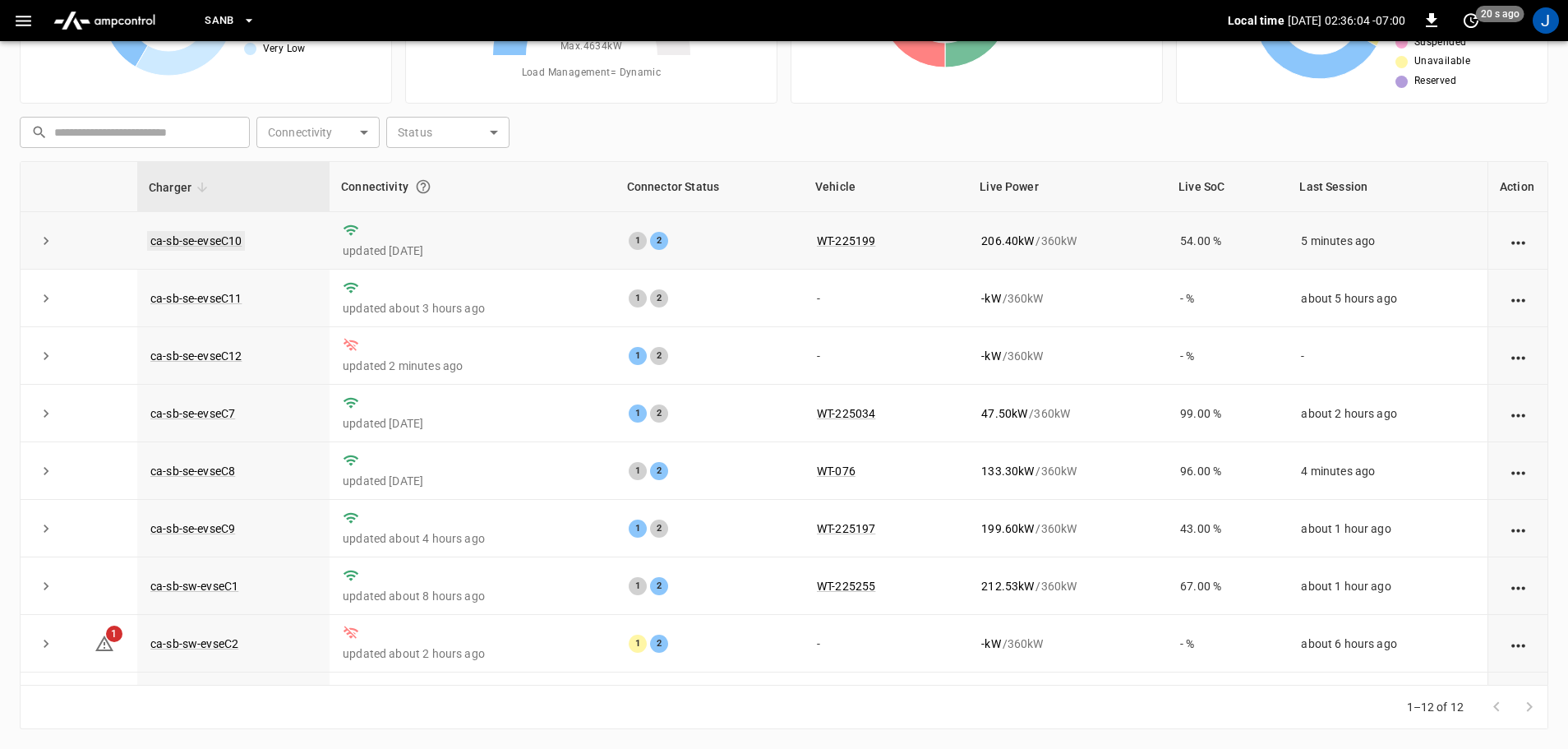
click at [217, 239] on link "ca-sb-se-evseC10" at bounding box center [196, 241] width 97 height 20
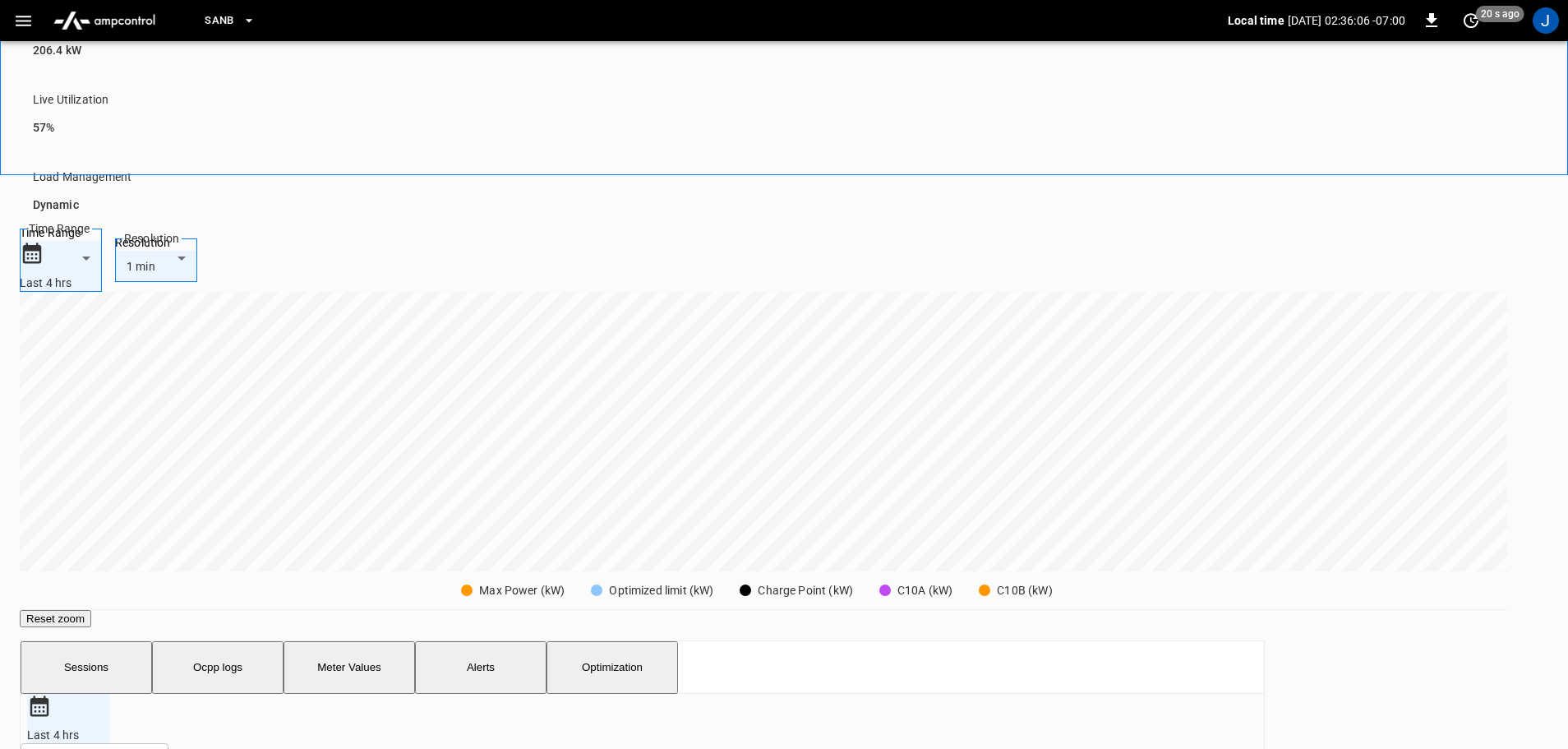
scroll to position [576, 0]
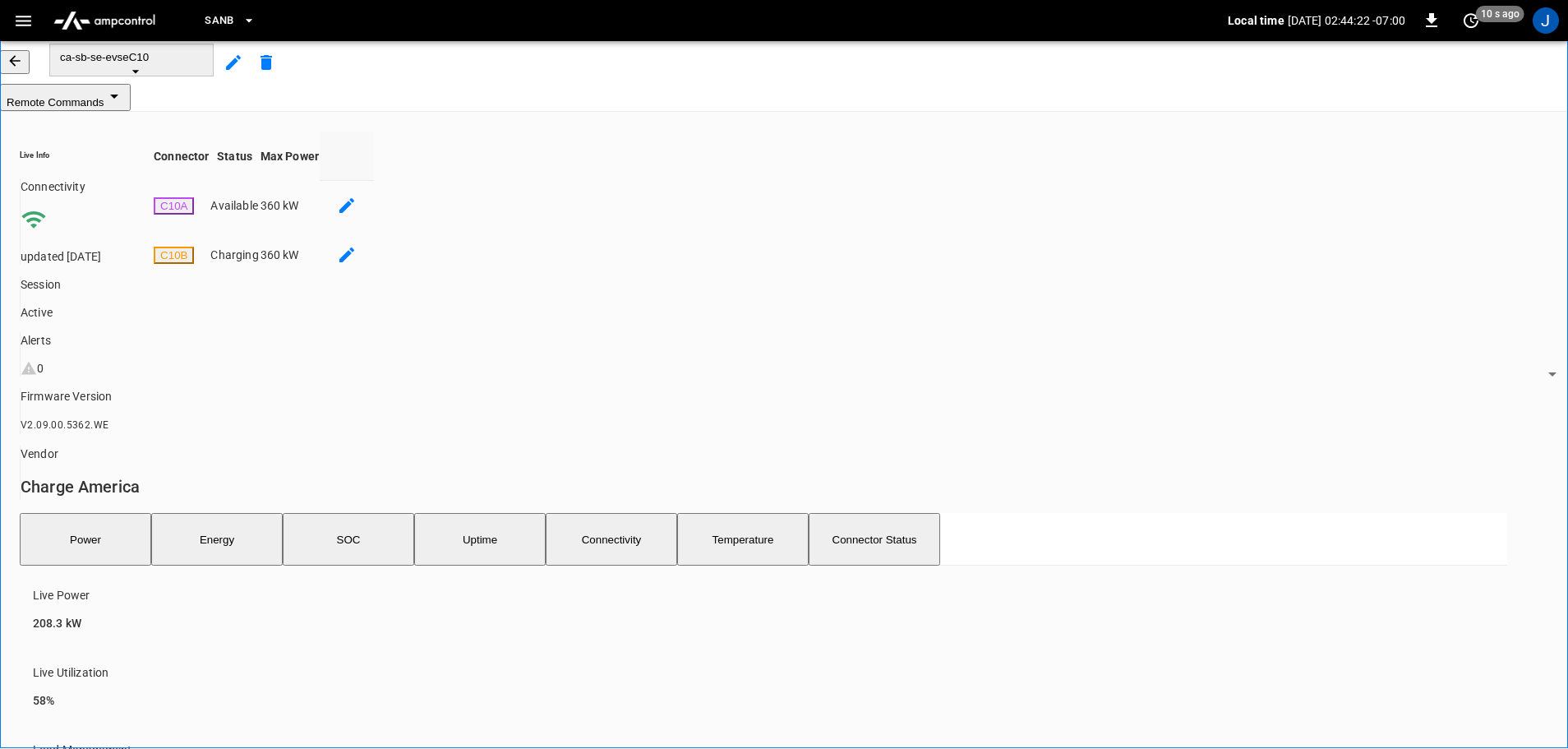
scroll to position [0, 0]
click at [30, 75] on button "button" at bounding box center [15, 63] width 30 height 24
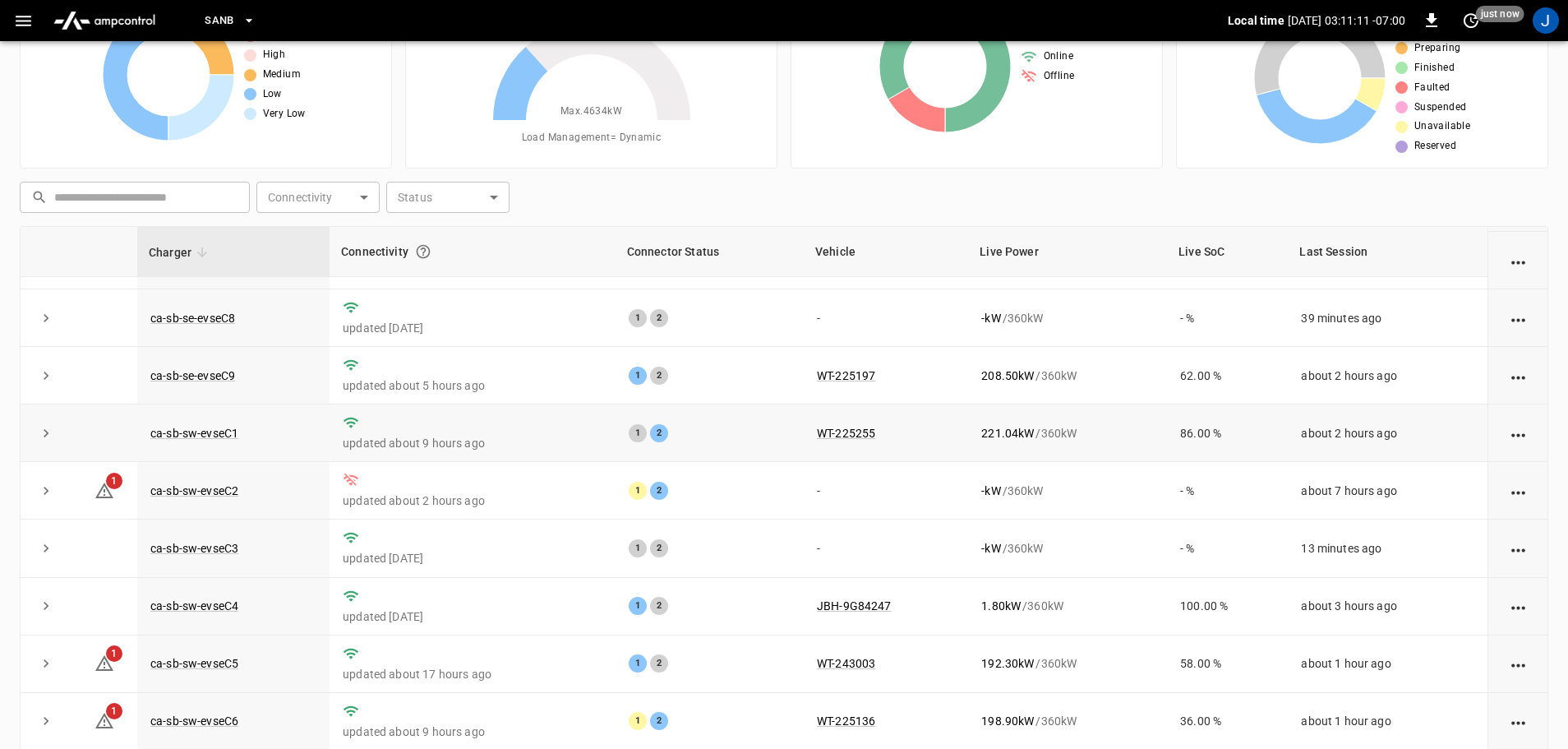
scroll to position [167, 0]
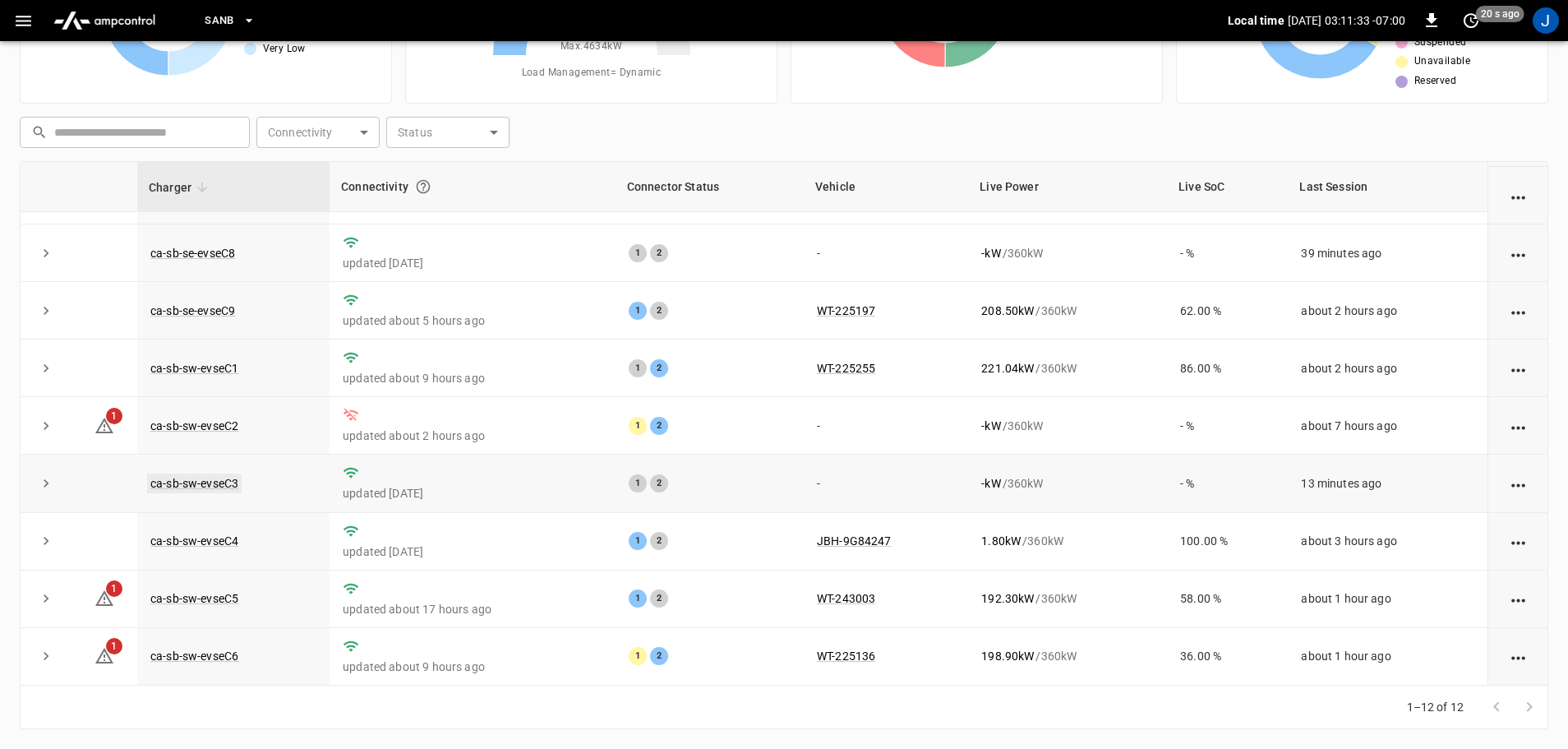
click at [217, 481] on link "ca-sb-sw-evseC3" at bounding box center [195, 483] width 94 height 20
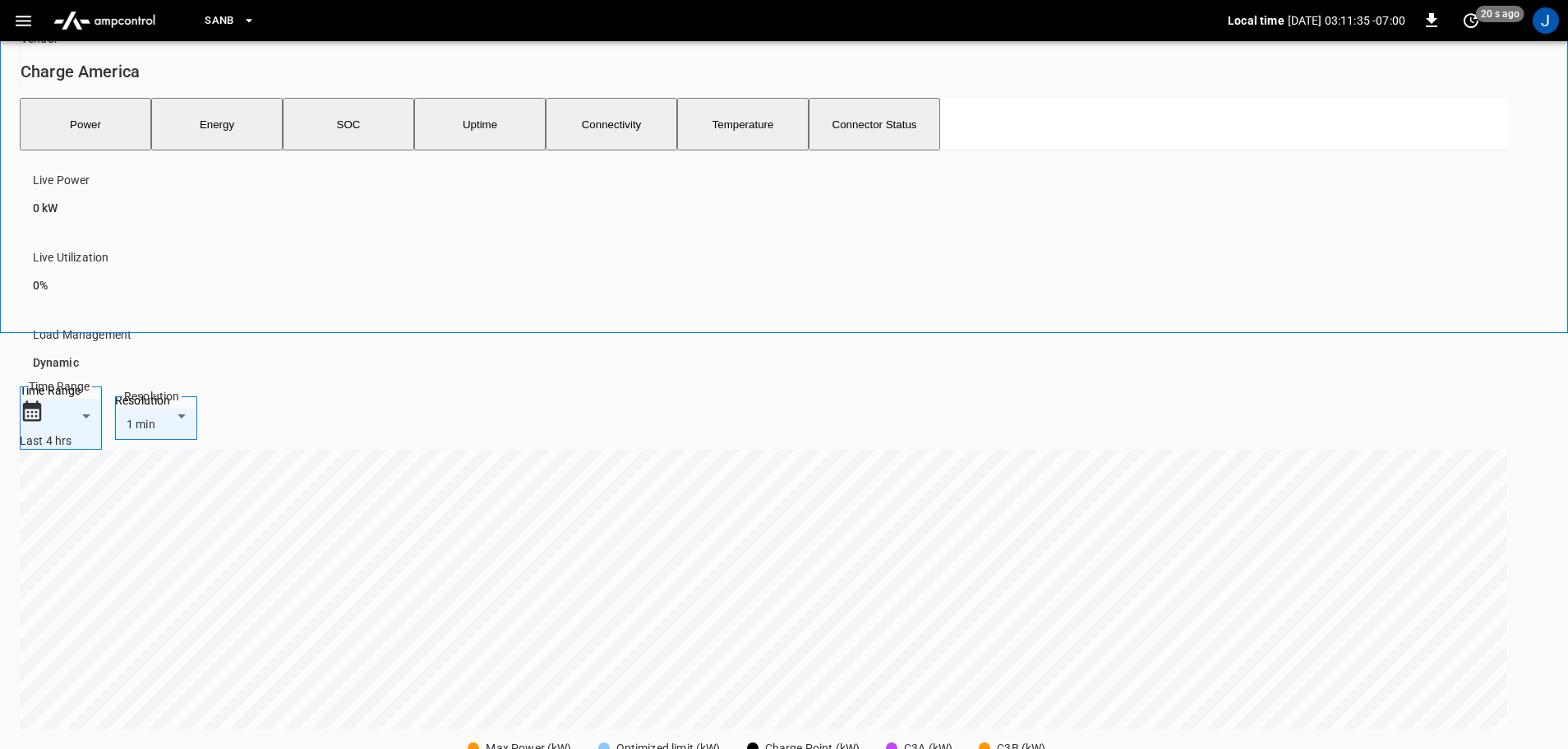
scroll to position [576, 0]
